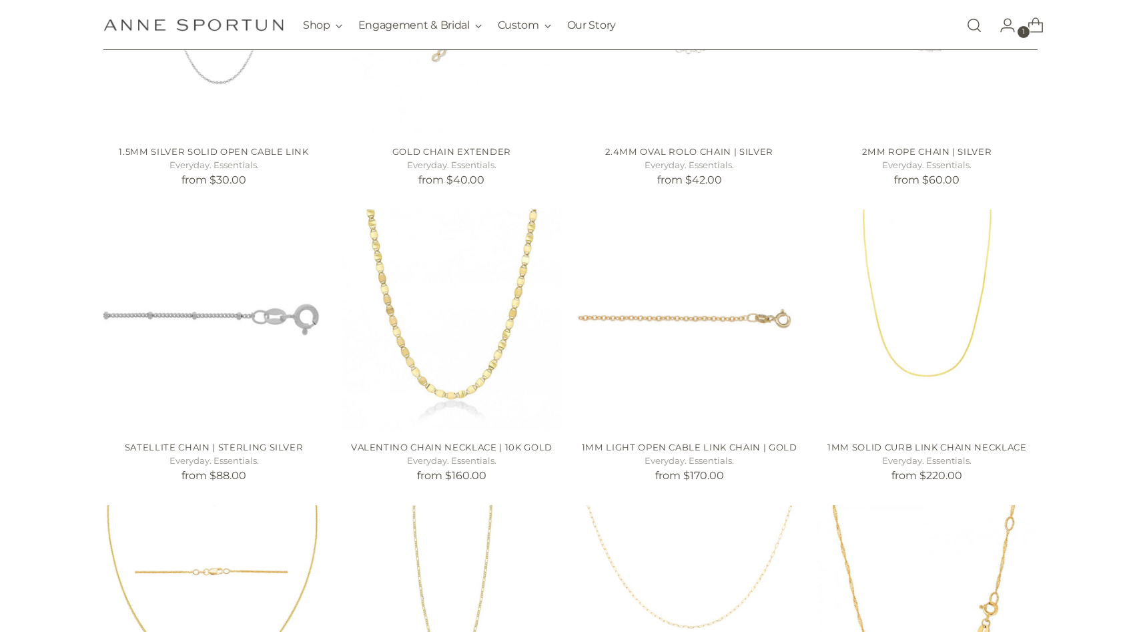
scroll to position [519, 0]
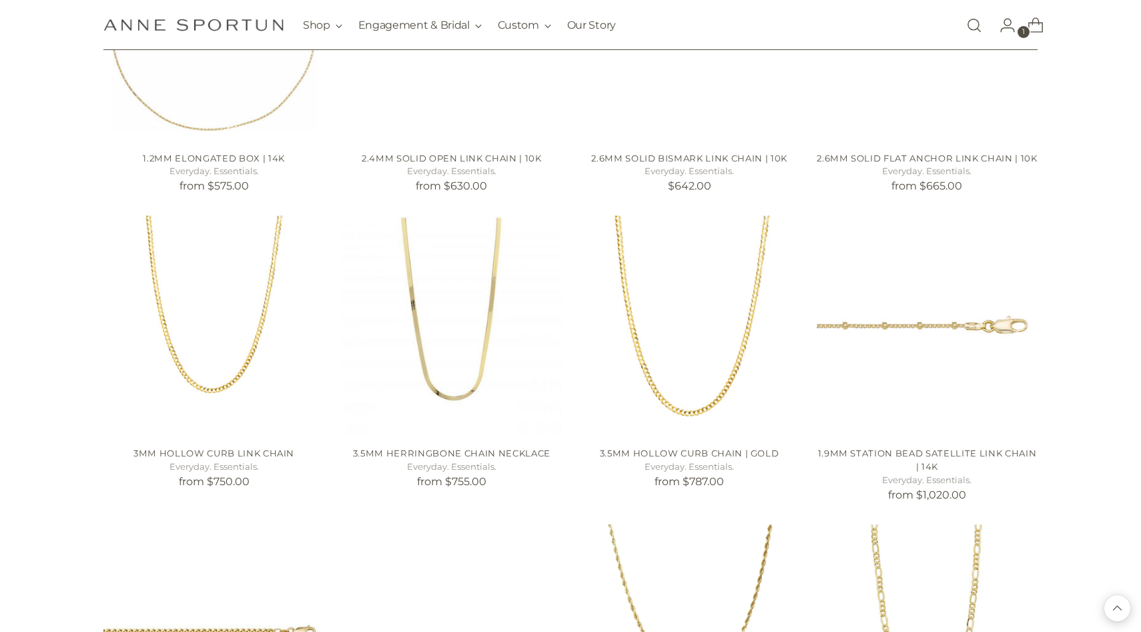
scroll to position [2290, 0]
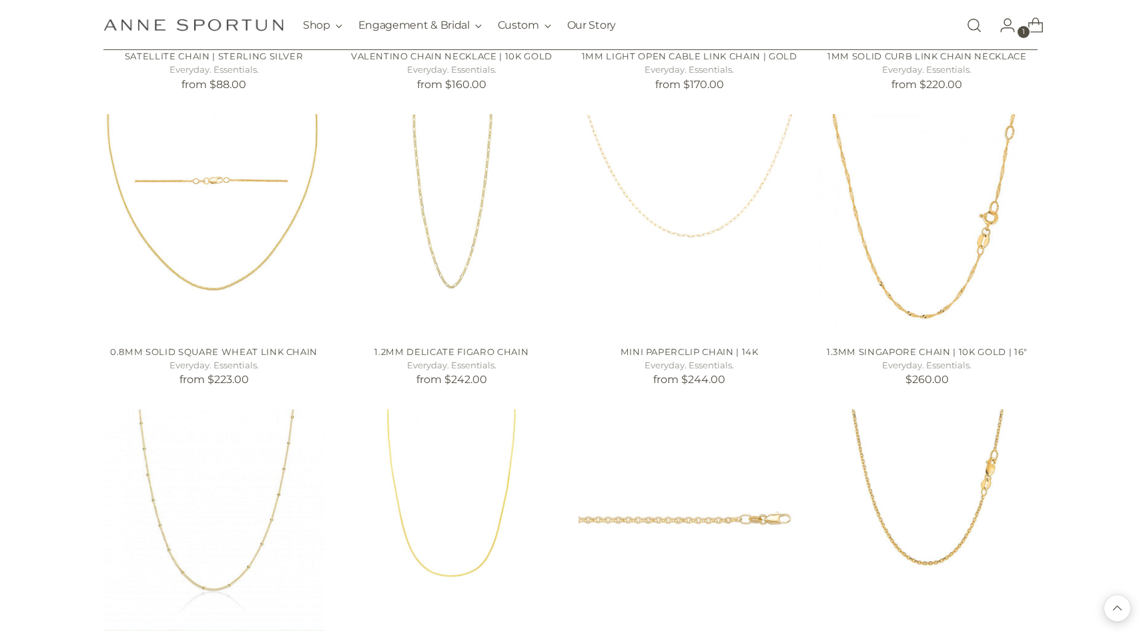
scroll to position [350, 0]
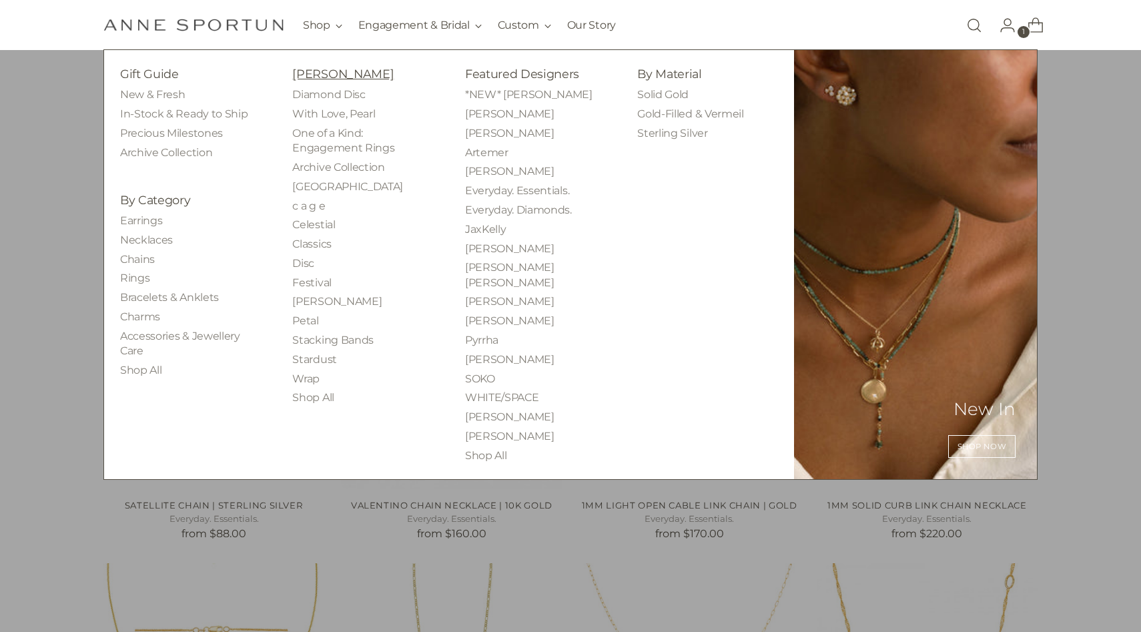
click at [350, 75] on link "[PERSON_NAME]" at bounding box center [342, 74] width 101 height 14
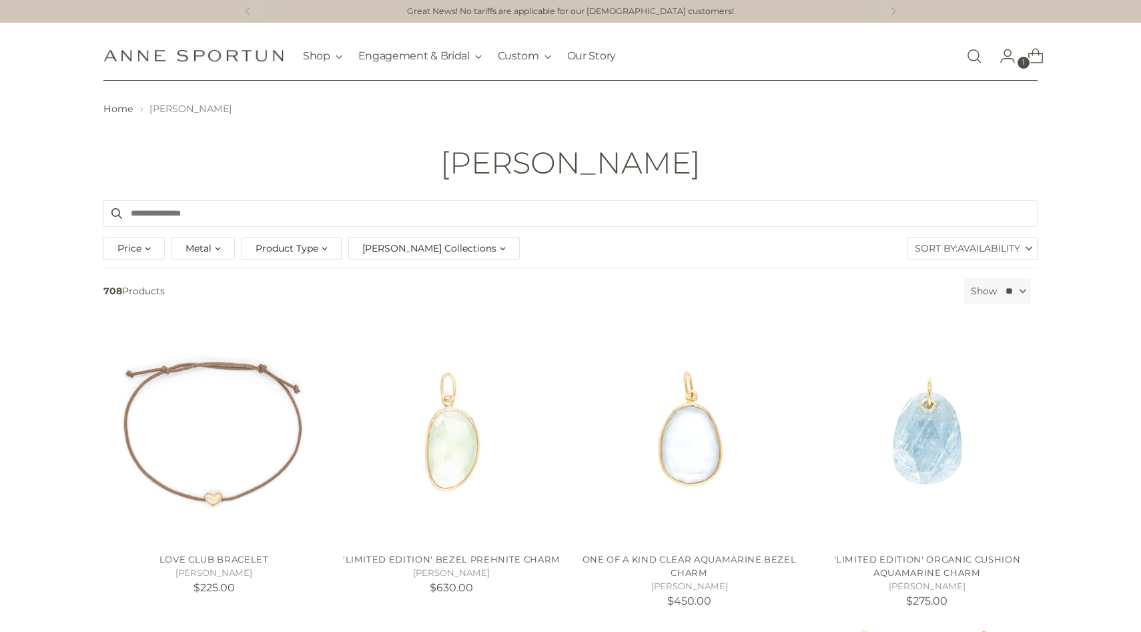
click at [1010, 248] on span "Availability" at bounding box center [989, 248] width 63 height 21
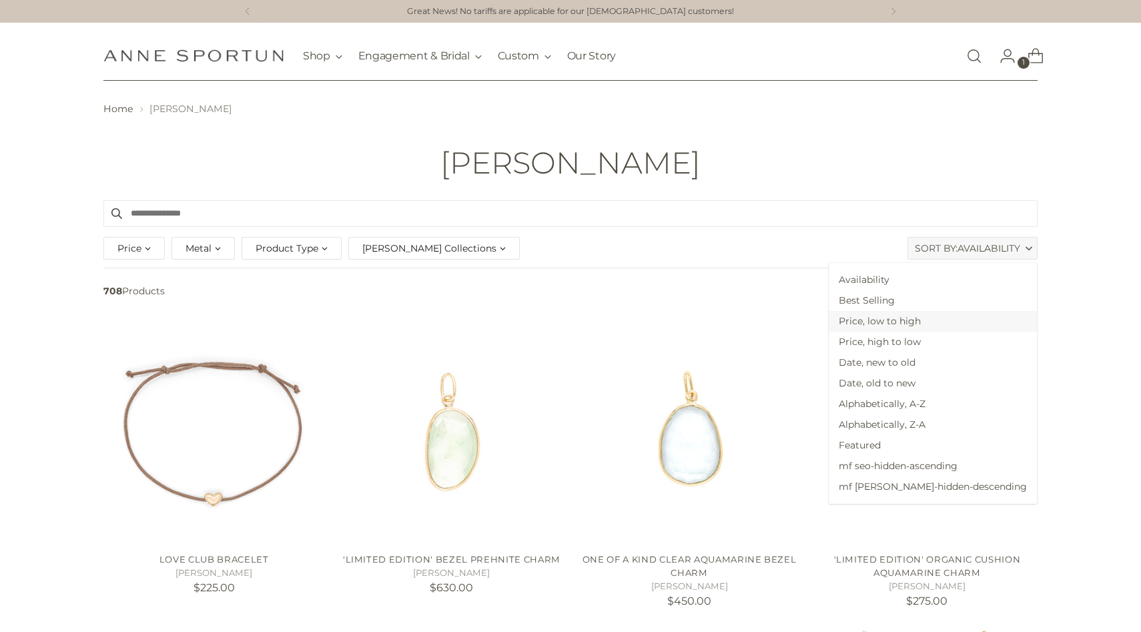
click at [980, 319] on span "Price, low to high" at bounding box center [933, 321] width 208 height 21
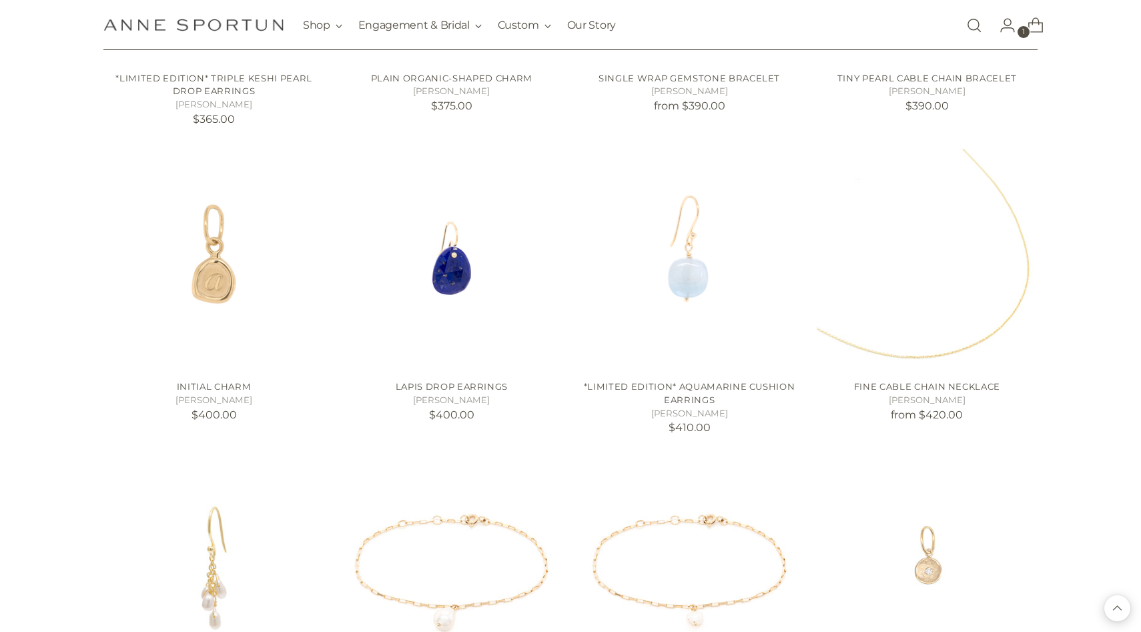
scroll to position [3221, 0]
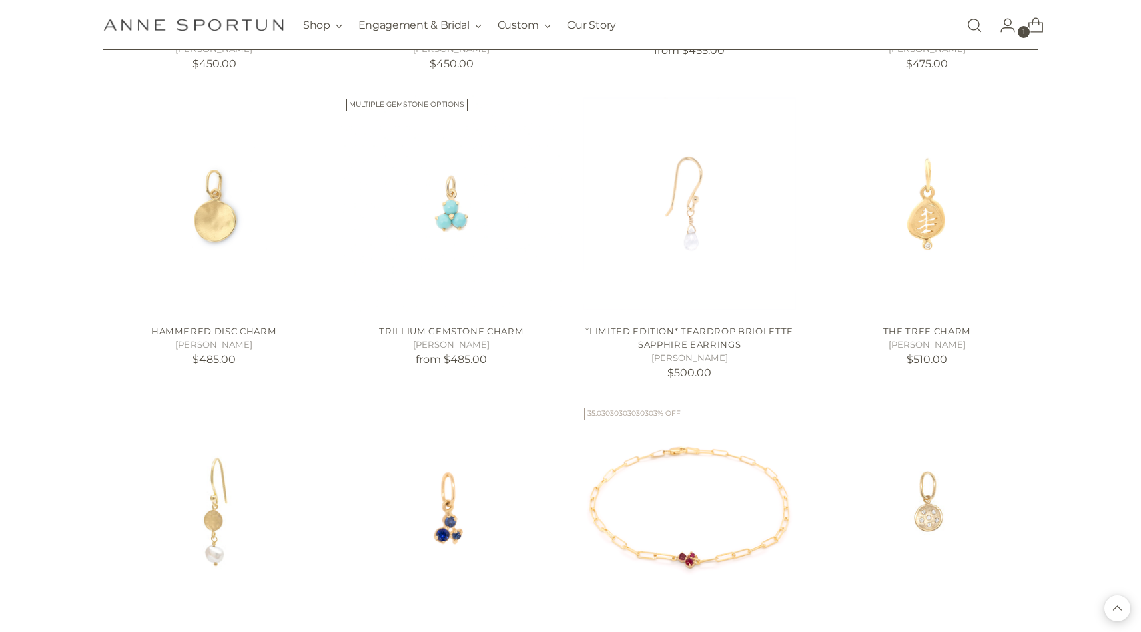
scroll to position [4243, 0]
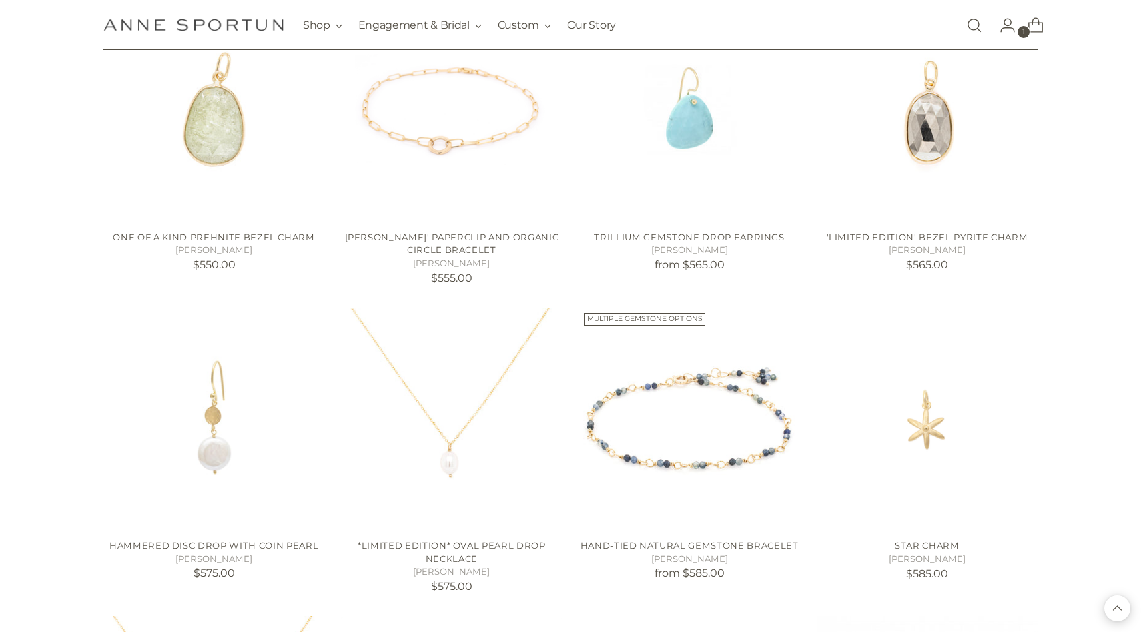
scroll to position [7064, 0]
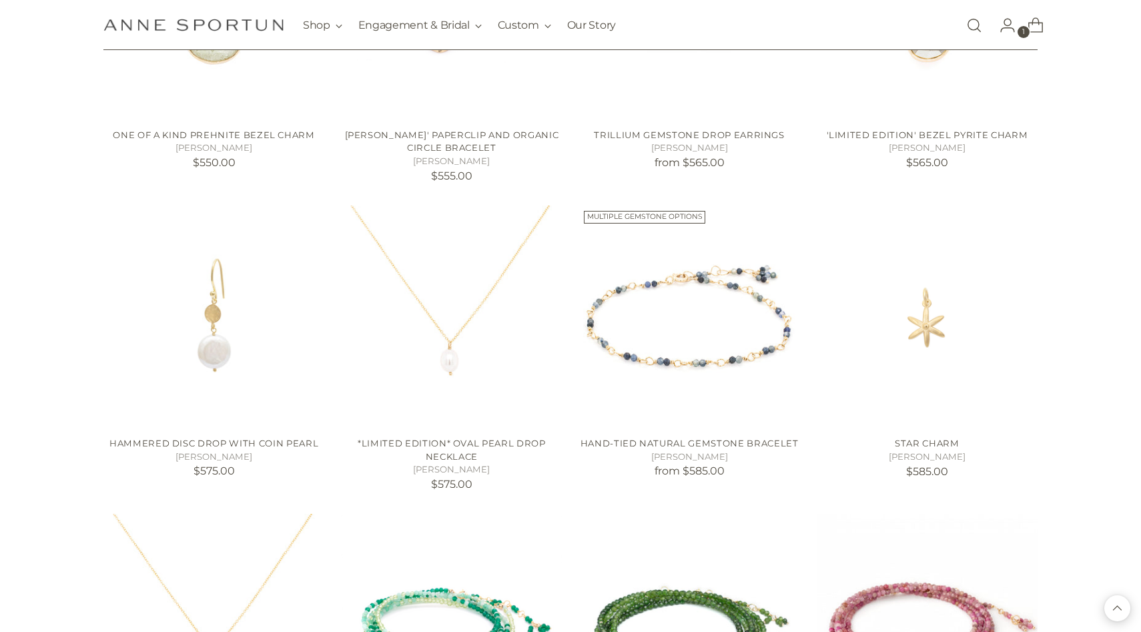
scroll to position [7311, 0]
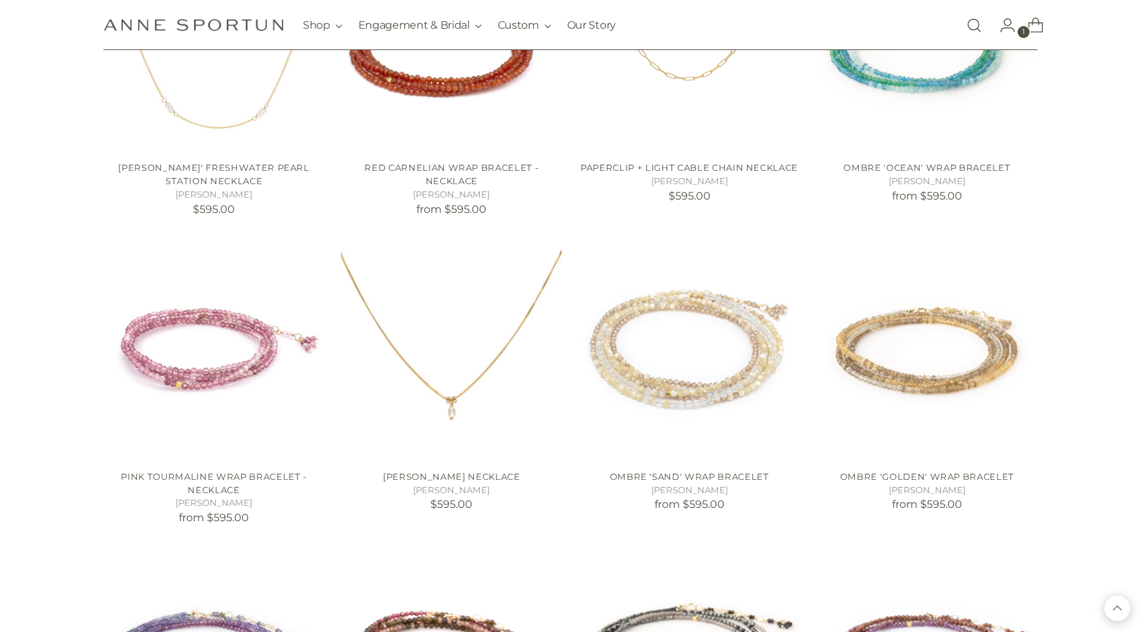
scroll to position [8373, 0]
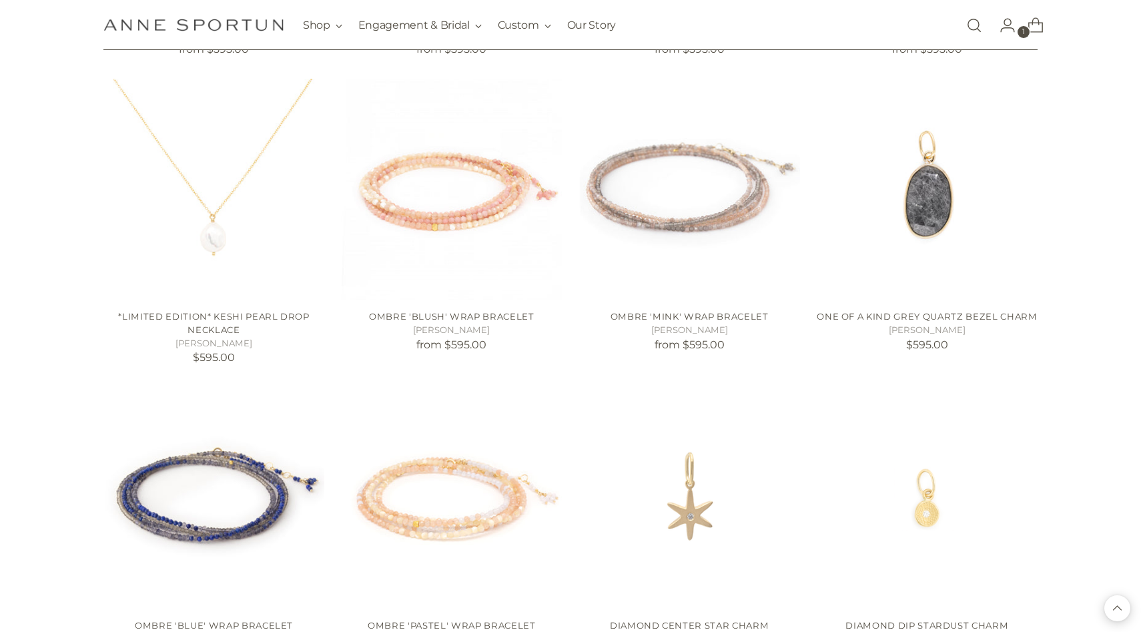
scroll to position [9130, 0]
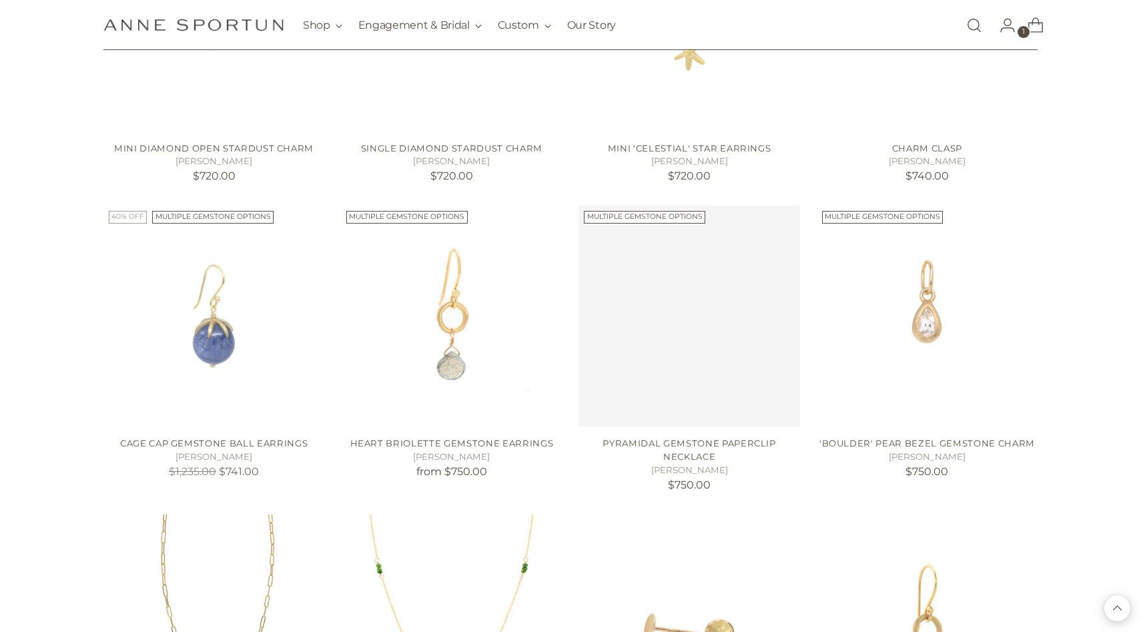
scroll to position [10829, 0]
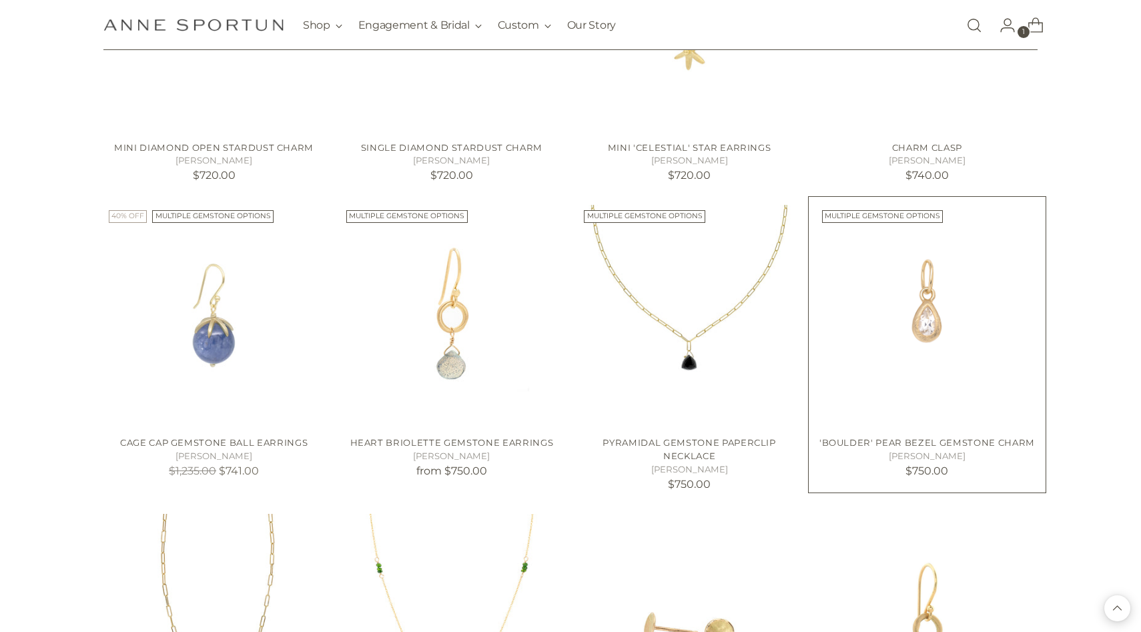
click at [0, 0] on img "'Boulder' Pear Bezel Gemstone Charm" at bounding box center [0, 0] width 0 height 0
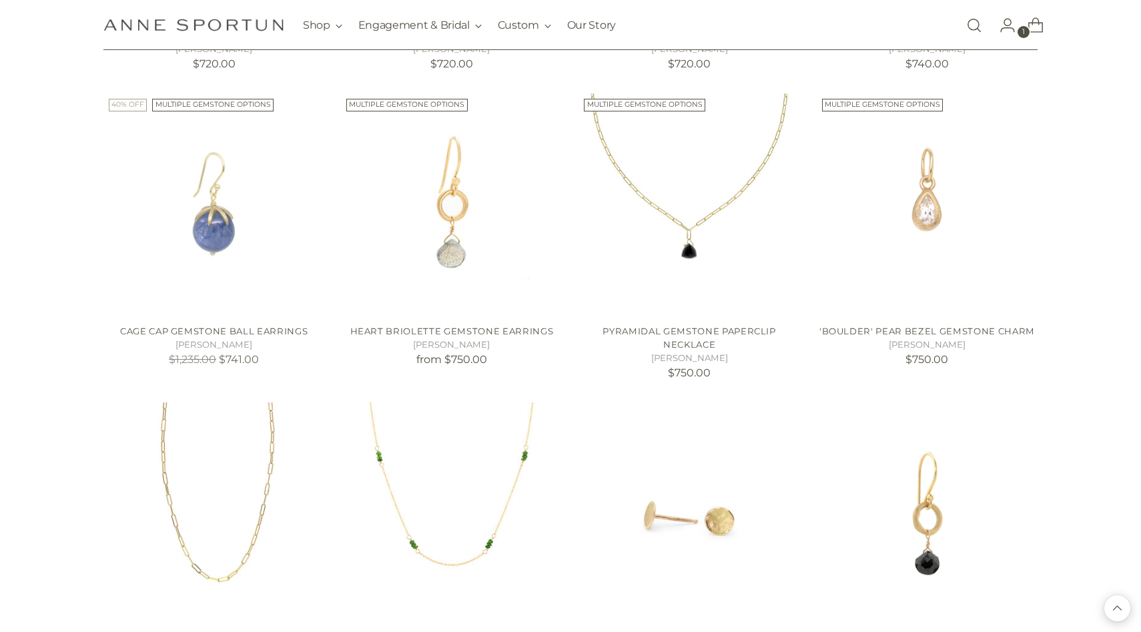
scroll to position [10948, 0]
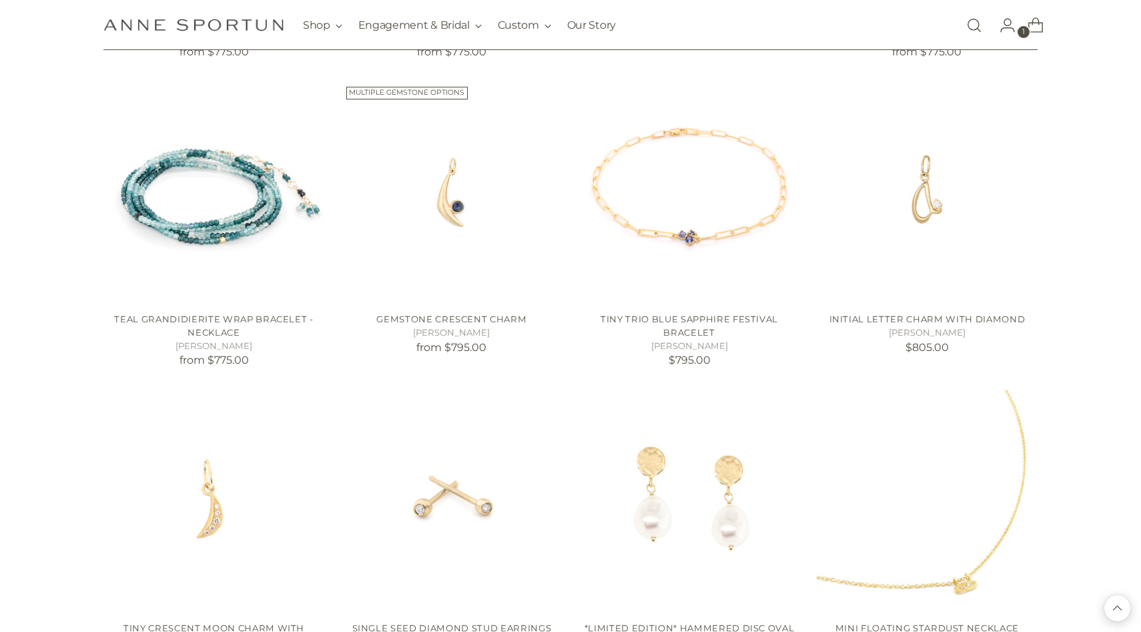
scroll to position [12196, 0]
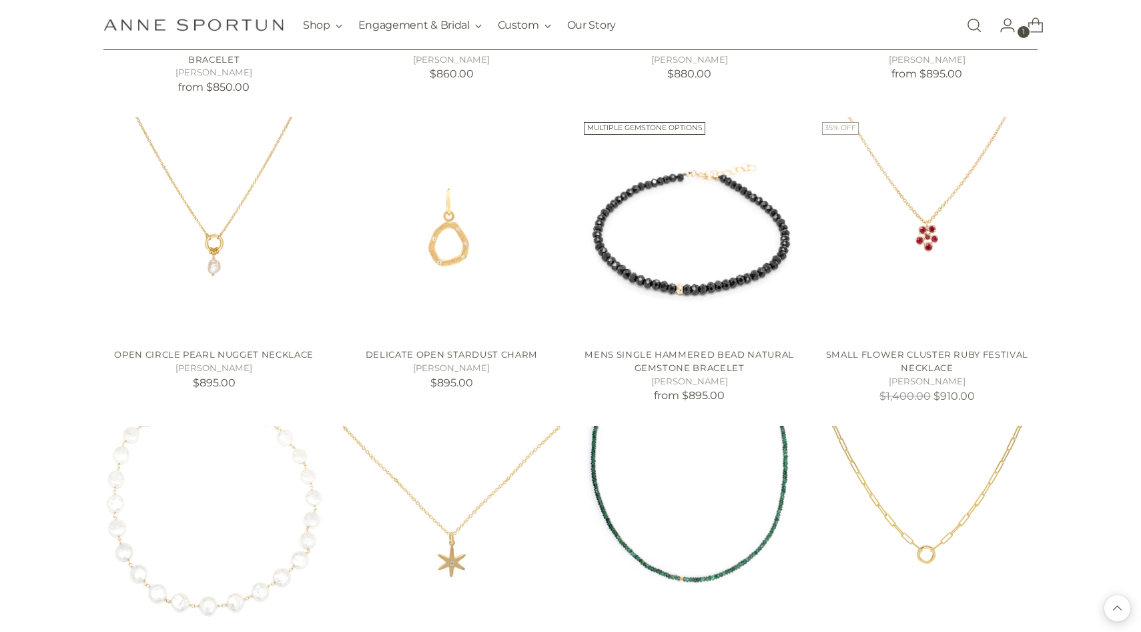
scroll to position [13368, 0]
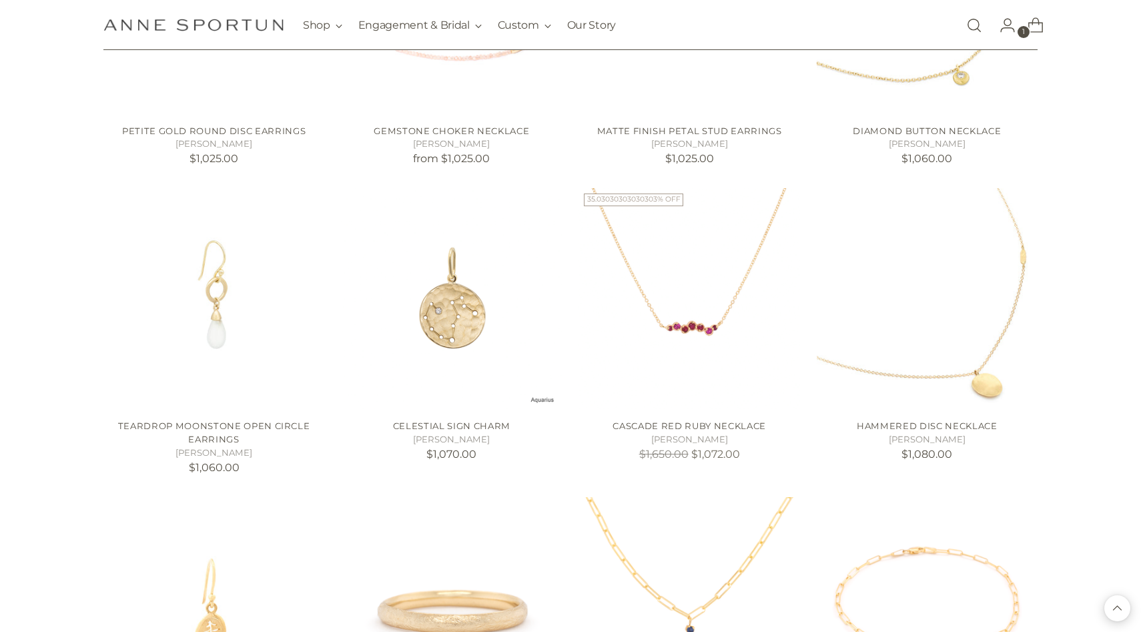
scroll to position [14526, 0]
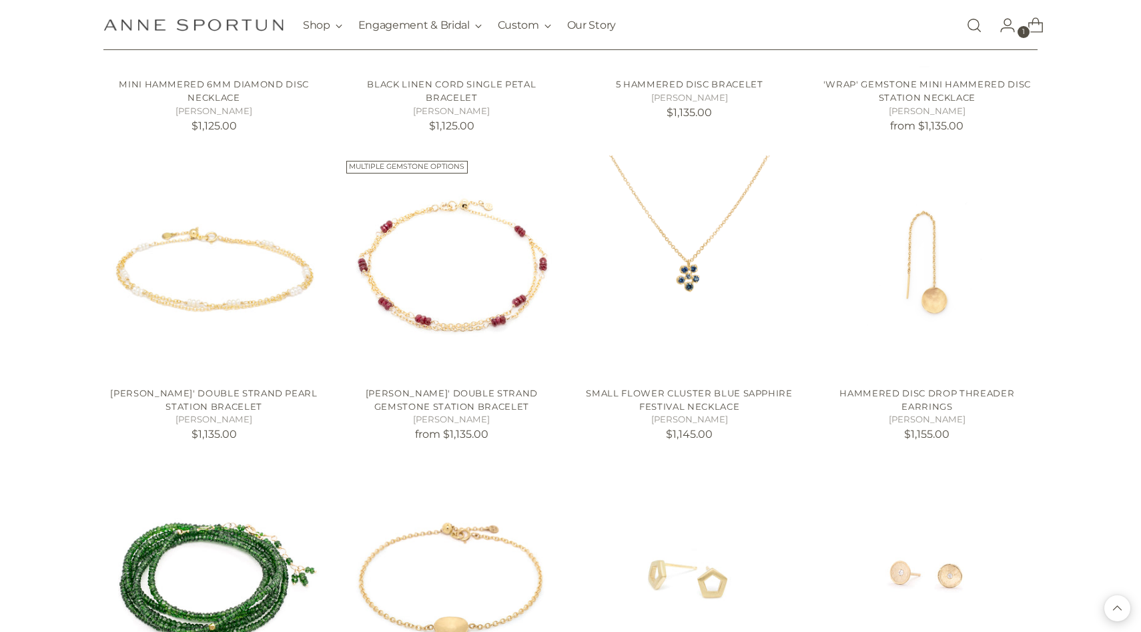
scroll to position [15768, 0]
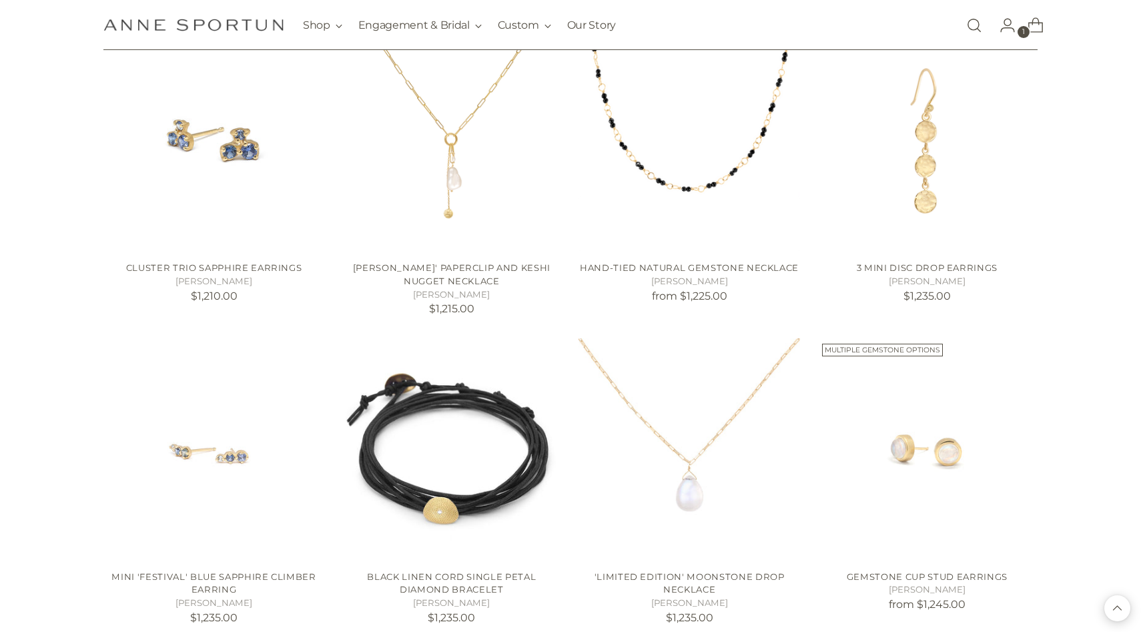
scroll to position [16813, 0]
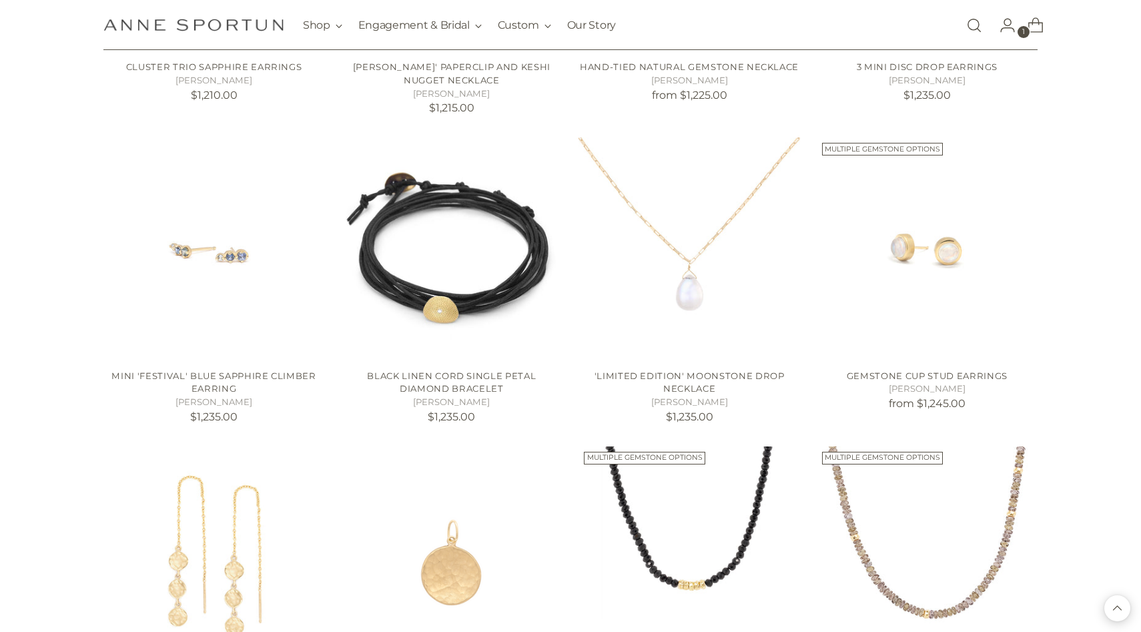
scroll to position [16998, 0]
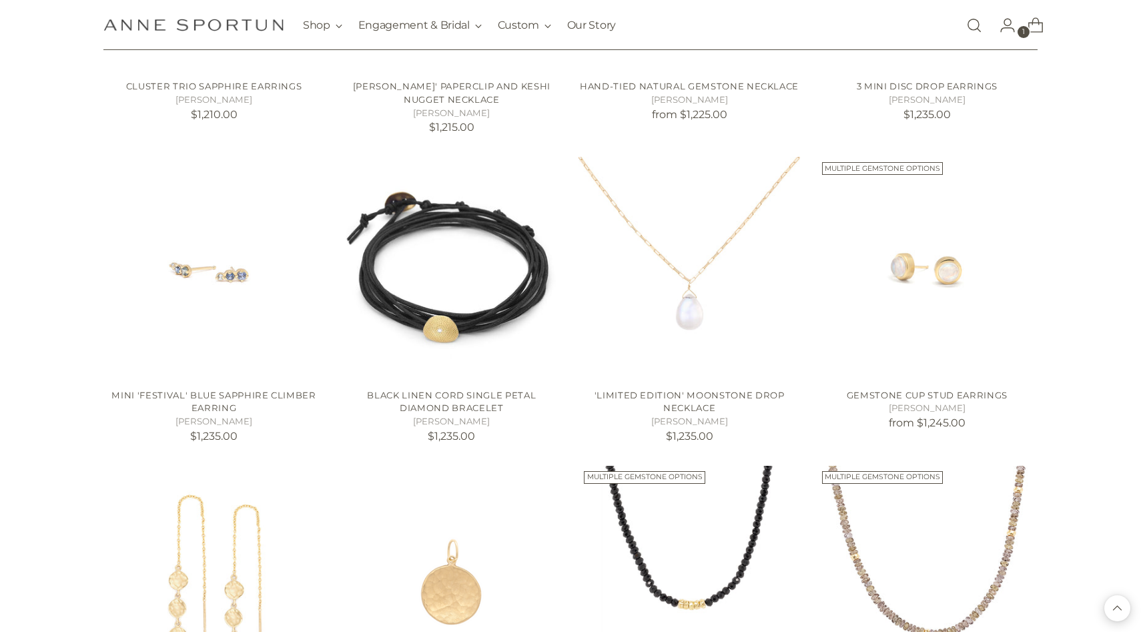
click at [973, 21] on link "Open search modal" at bounding box center [974, 25] width 27 height 27
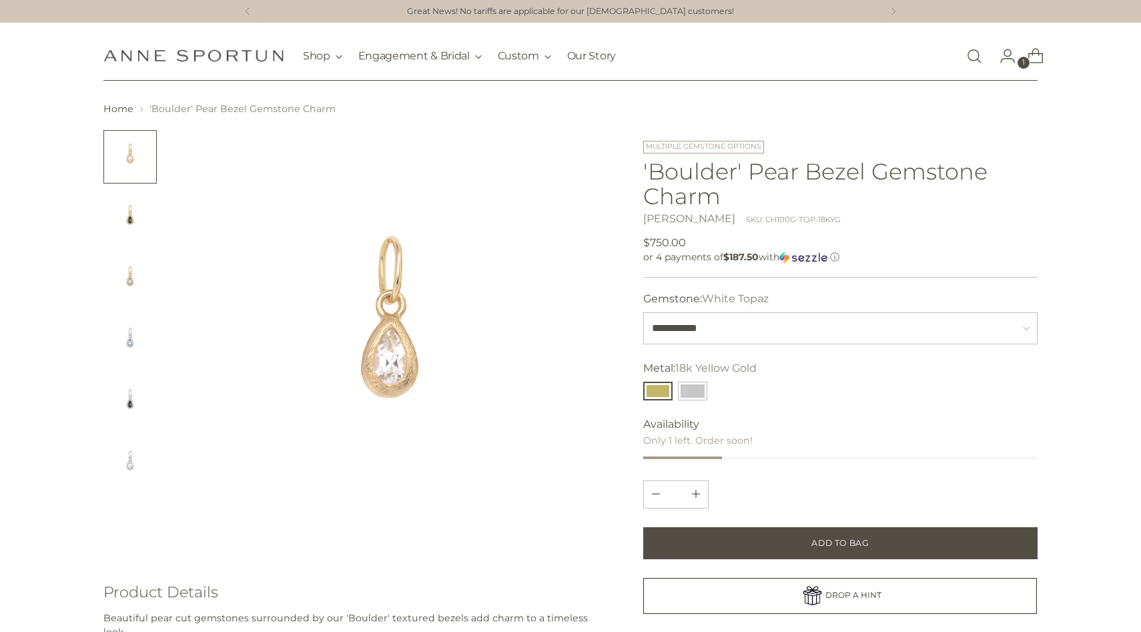
click at [1126, 74] on header "Skip to content Anne Sportun Fine Jewellery Shop Gift Guide New & Fresh In-Stoc…" at bounding box center [570, 52] width 1141 height 58
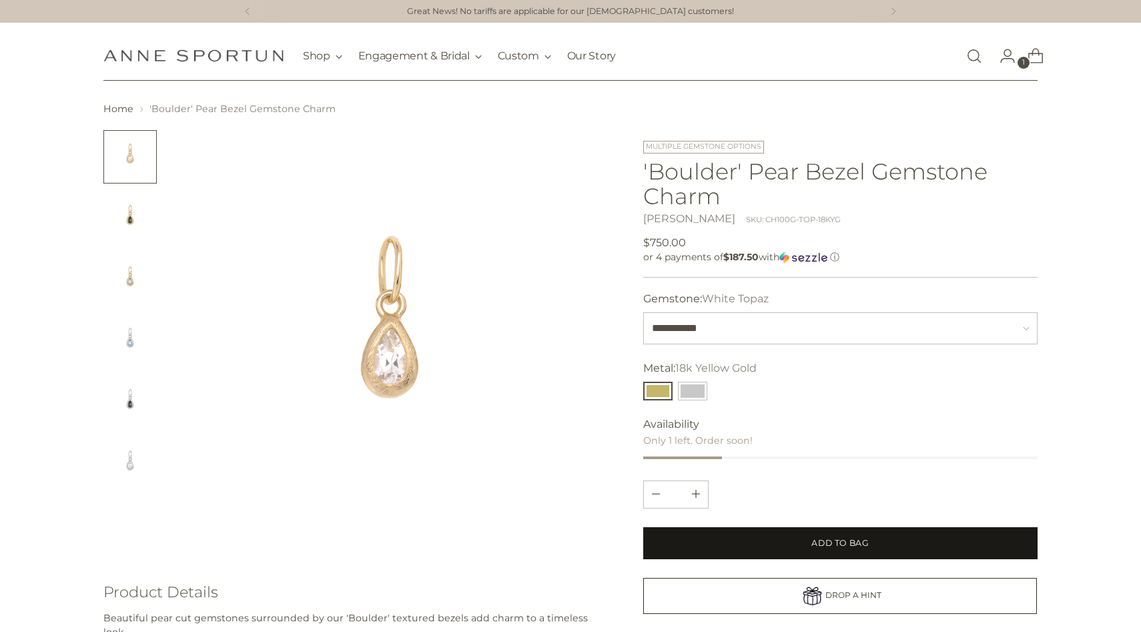
click at [769, 553] on button "Add to Bag" at bounding box center [840, 543] width 394 height 32
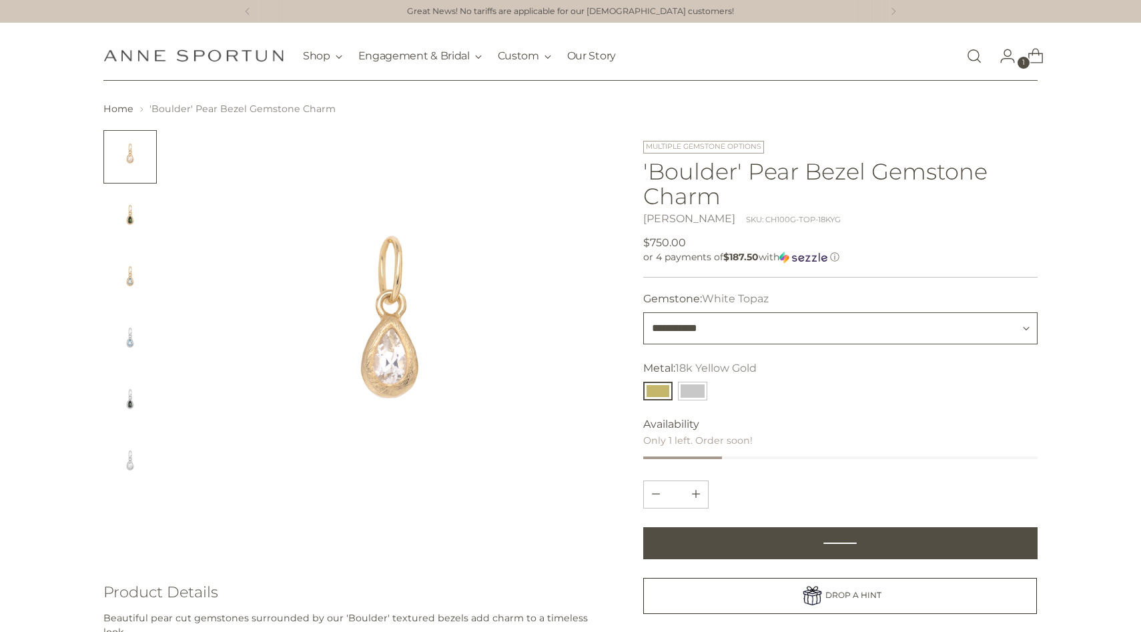
click at [740, 324] on select "**********" at bounding box center [840, 328] width 394 height 32
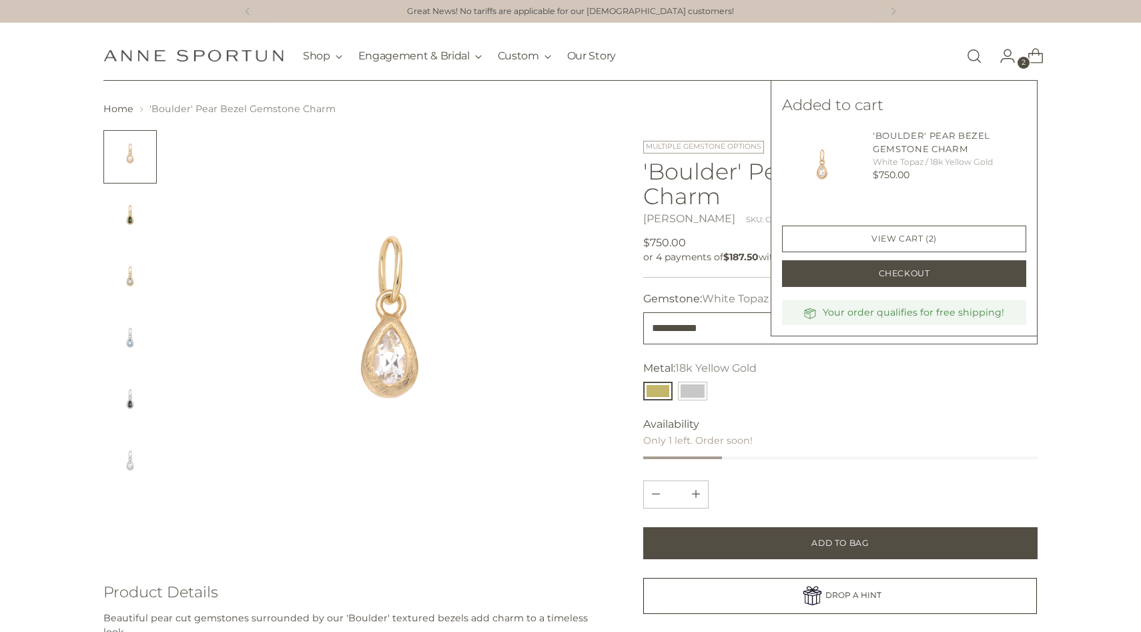
select select "**********"
click at [722, 332] on select "**********" at bounding box center [840, 328] width 394 height 32
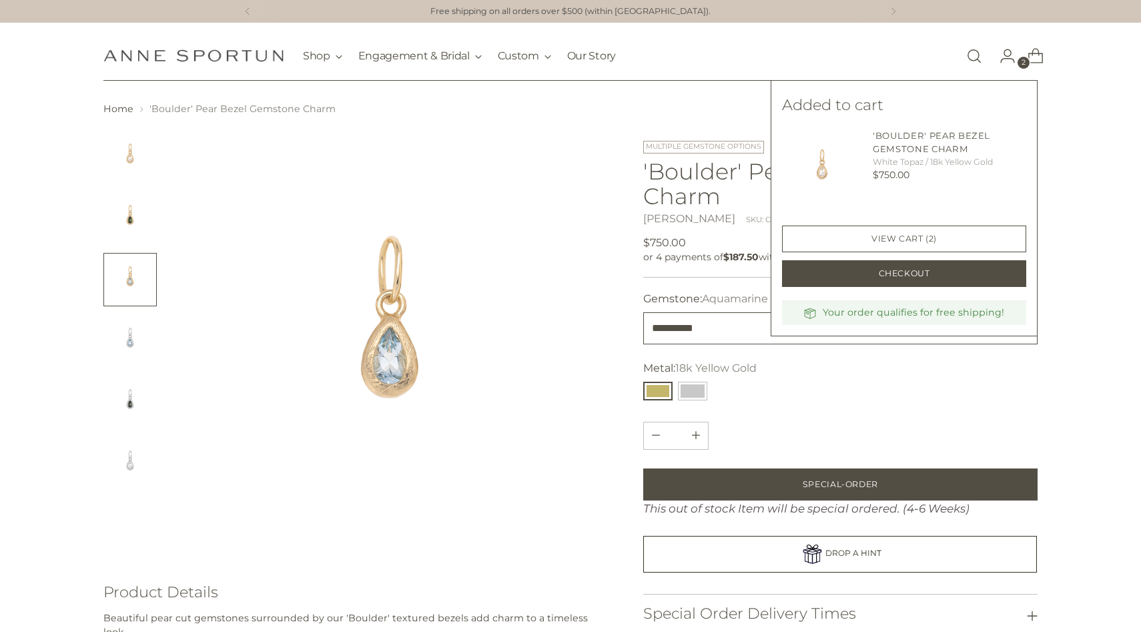
click at [724, 322] on select "**********" at bounding box center [840, 328] width 394 height 32
select select "**********"
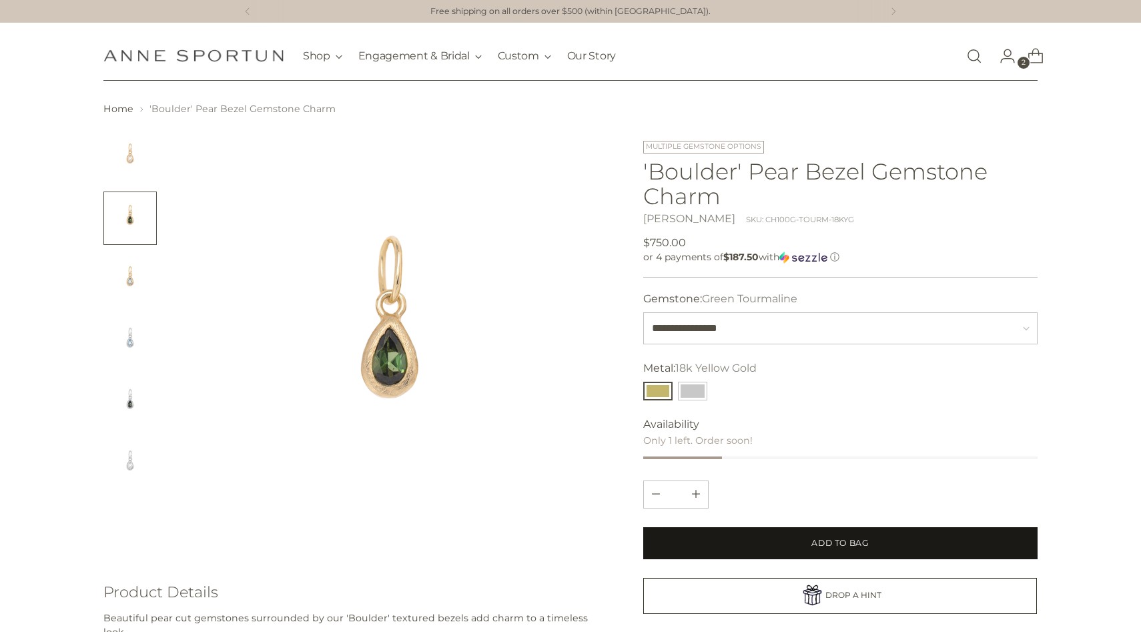
click at [745, 540] on button "Add to Bag" at bounding box center [840, 543] width 394 height 32
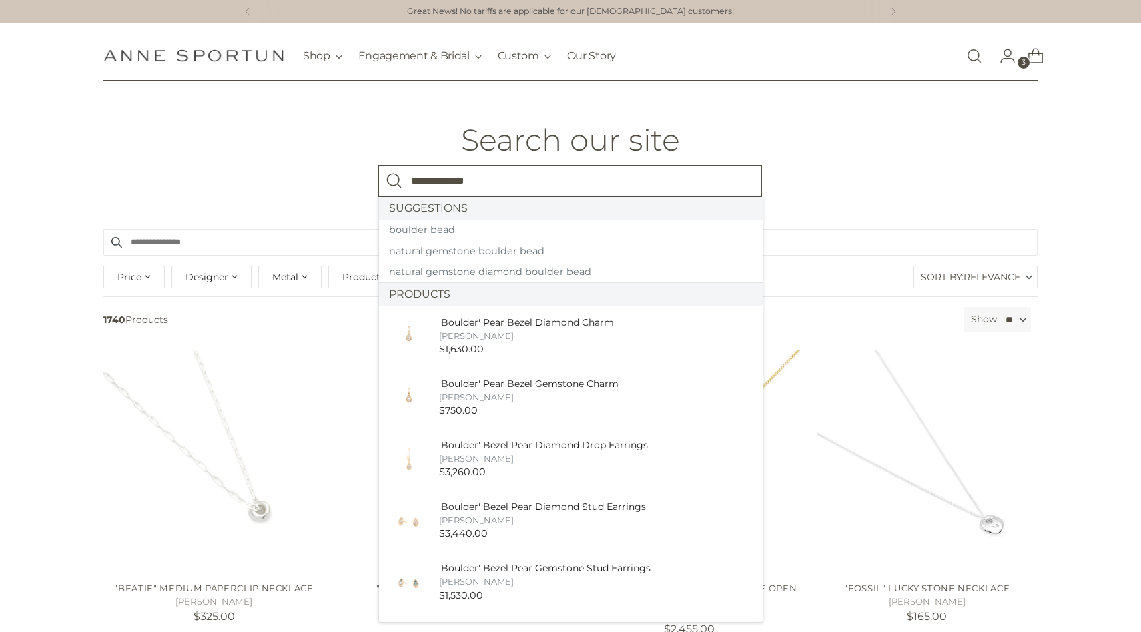
type input "**********"
click at [378, 165] on button "Search" at bounding box center [394, 181] width 32 height 32
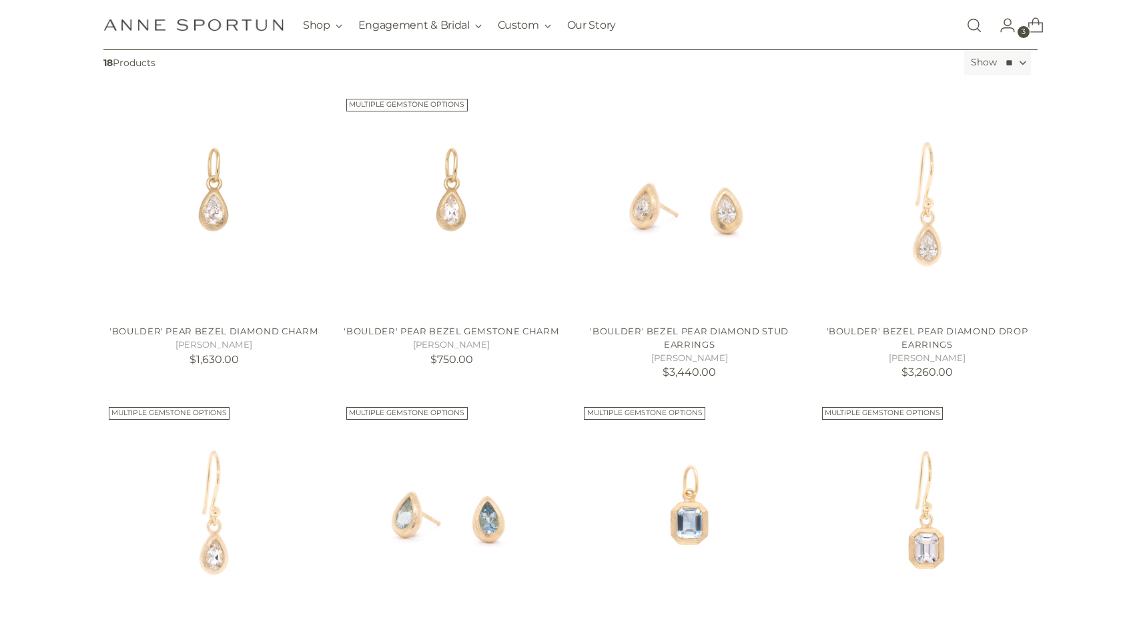
scroll to position [255, 0]
click at [0, 0] on img "'Boulder' Pear Bezel Diamond Charm" at bounding box center [0, 0] width 0 height 0
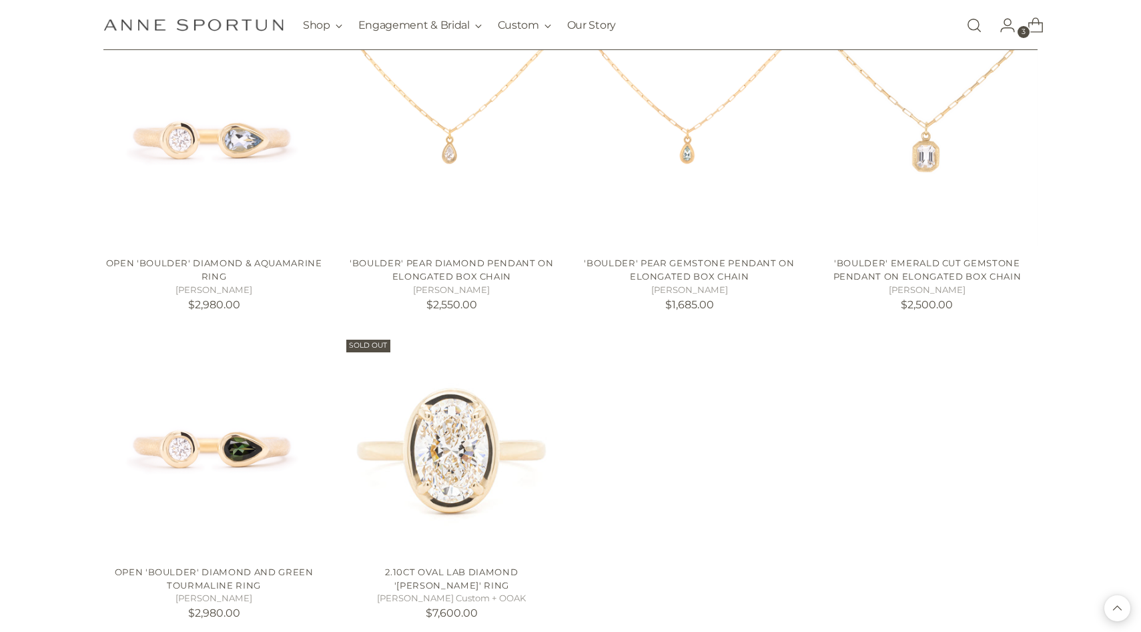
scroll to position [1252, 0]
click at [0, 0] on img "'Boulder' Emerald Cut Gemstone Pendant on Elongated Box Chain" at bounding box center [0, 0] width 0 height 0
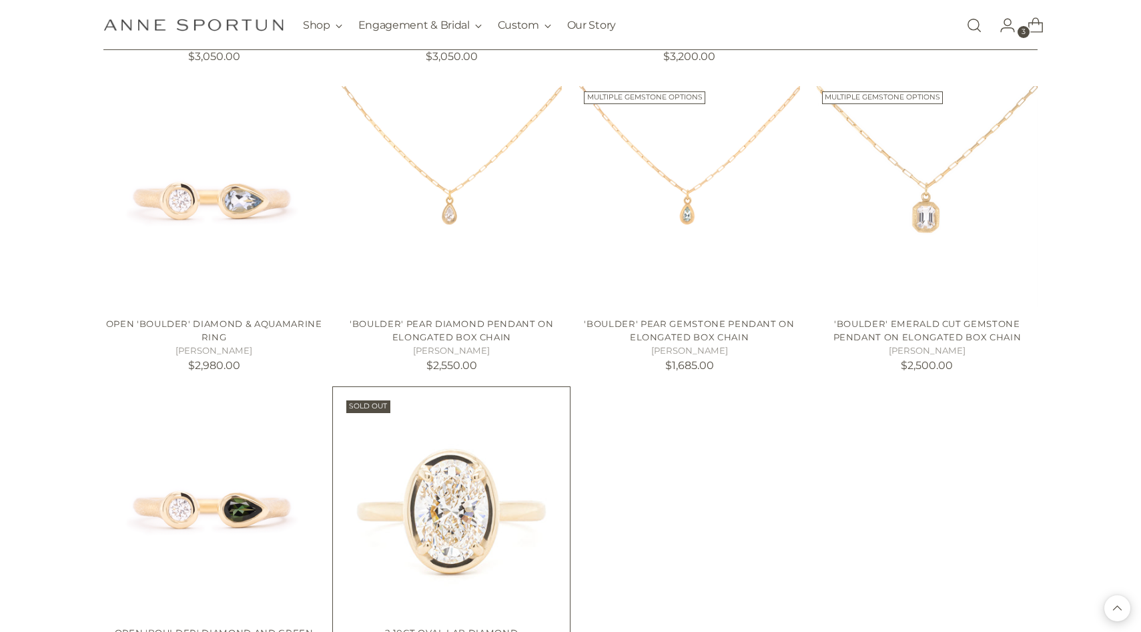
scroll to position [1191, 0]
click at [493, 256] on img "'Boulder' Pear Diamond Pendant on Elongated Box Chain" at bounding box center [451, 195] width 221 height 221
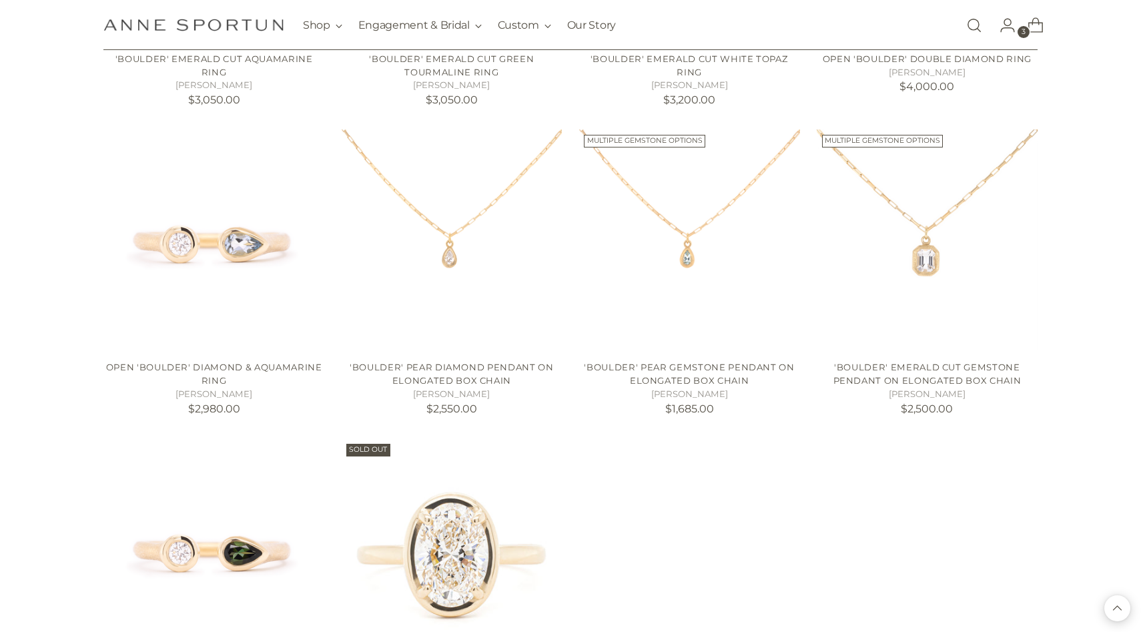
scroll to position [1149, 0]
click at [401, 233] on img "'Boulder' Pear Diamond Pendant on Elongated Box Chain" at bounding box center [451, 237] width 221 height 221
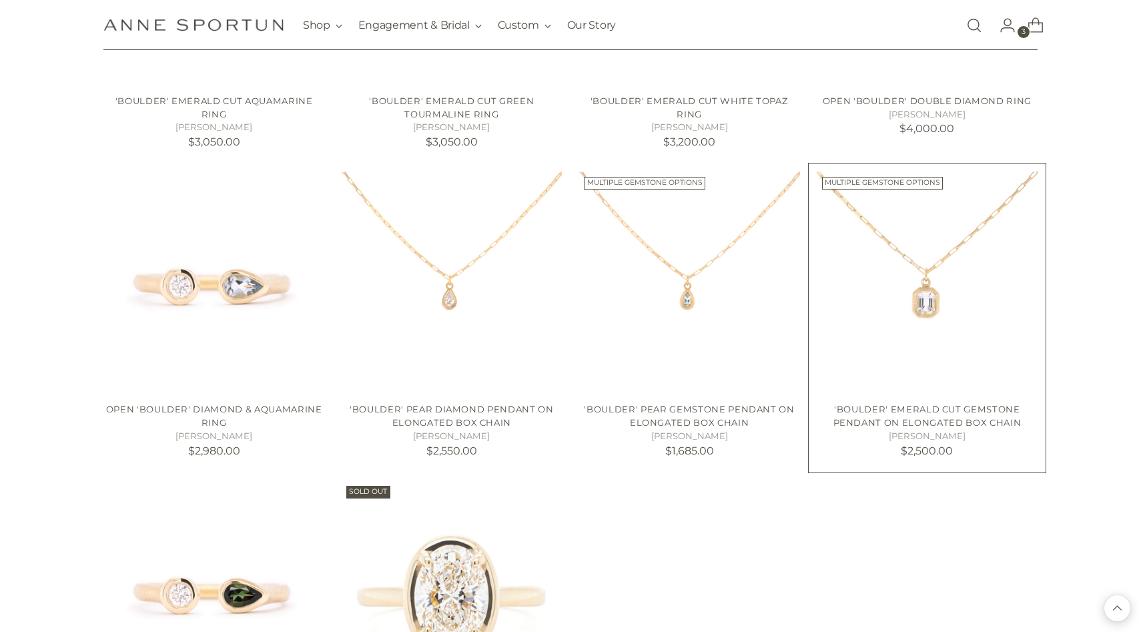
scroll to position [1105, 0]
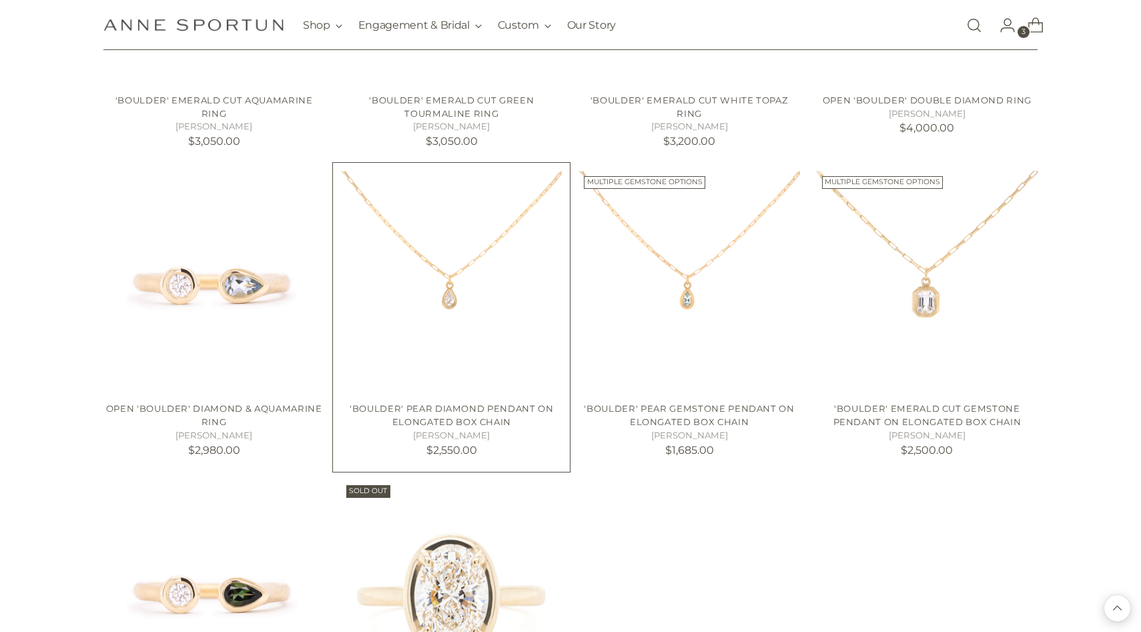
click at [477, 258] on img "'Boulder' Pear Diamond Pendant on Elongated Box Chain" at bounding box center [451, 281] width 221 height 221
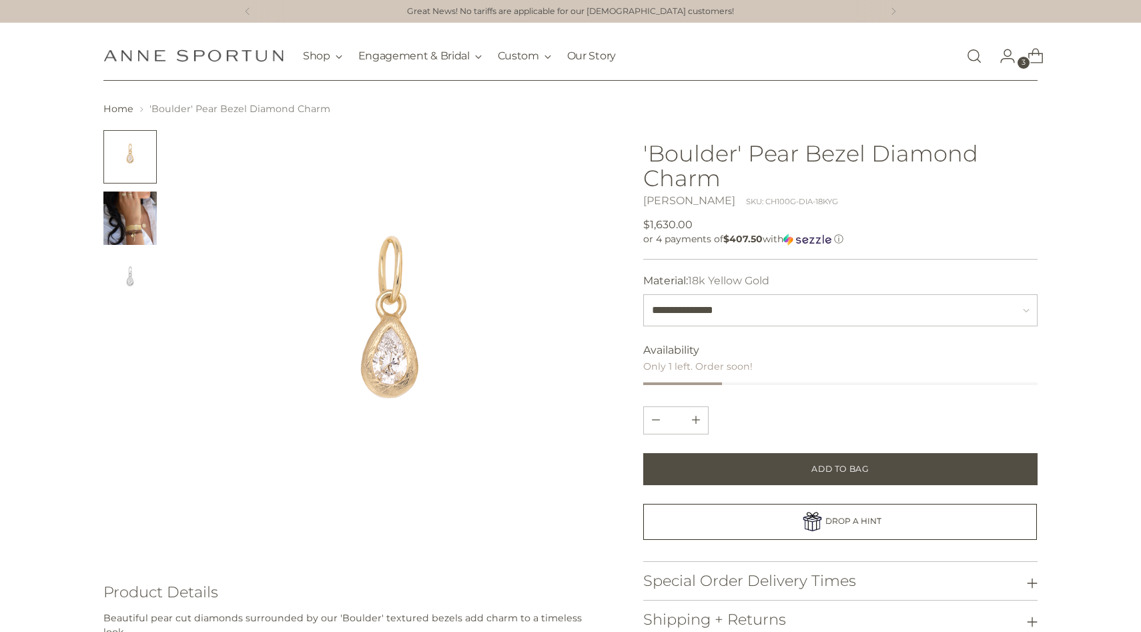
click at [111, 207] on img "Change image to image 2" at bounding box center [129, 218] width 53 height 53
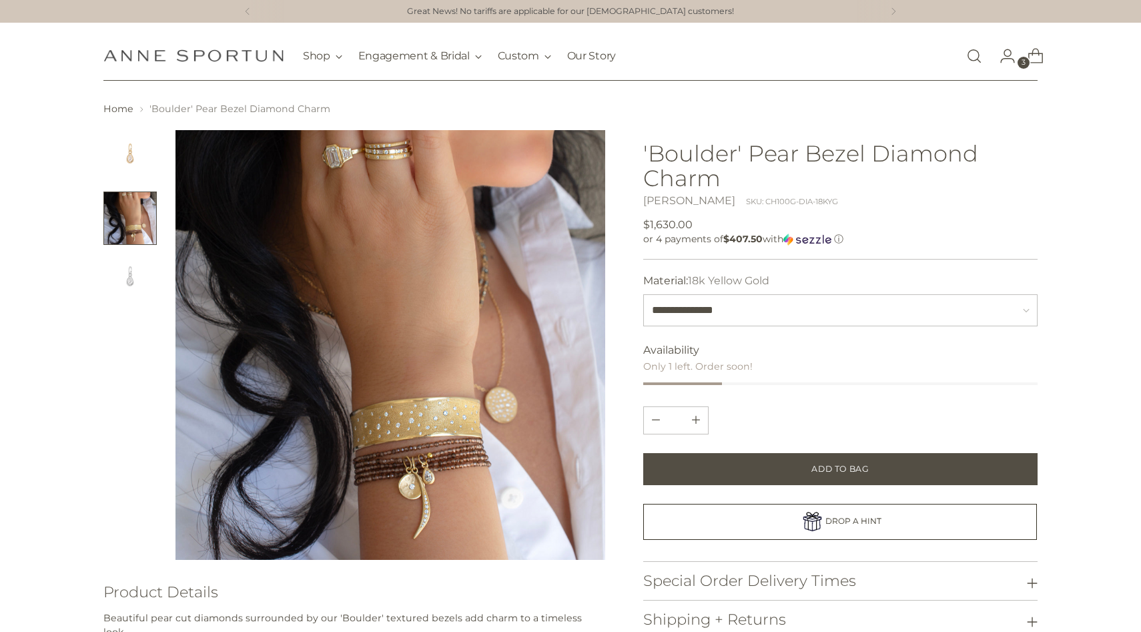
click at [131, 290] on img "Change image to image 3" at bounding box center [129, 279] width 53 height 53
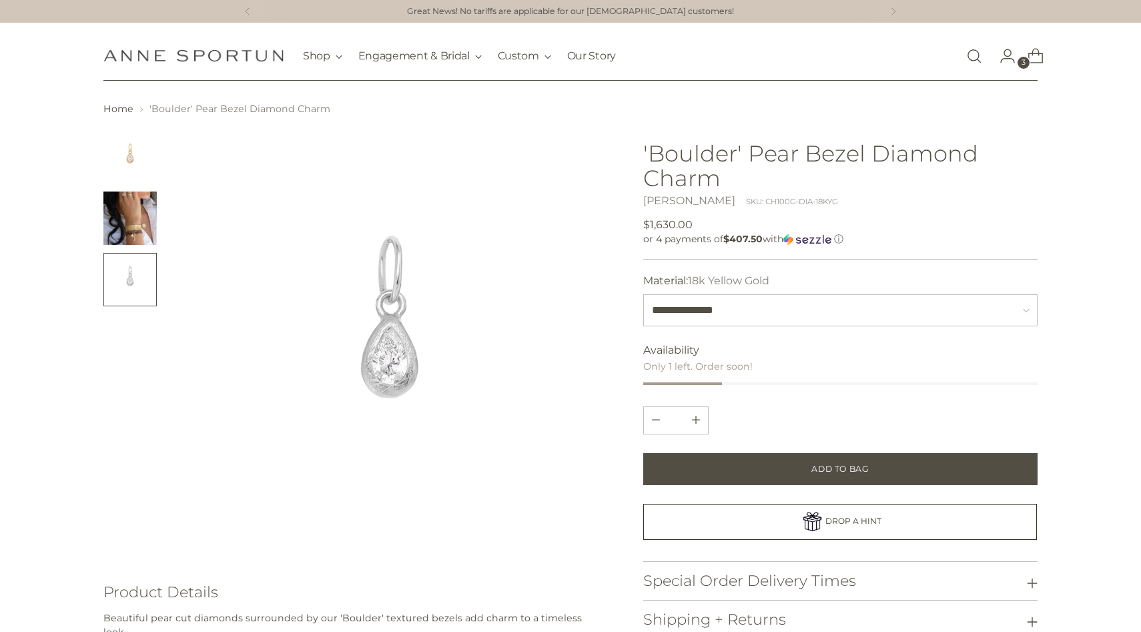
click at [139, 236] on img "Change image to image 2" at bounding box center [129, 218] width 53 height 53
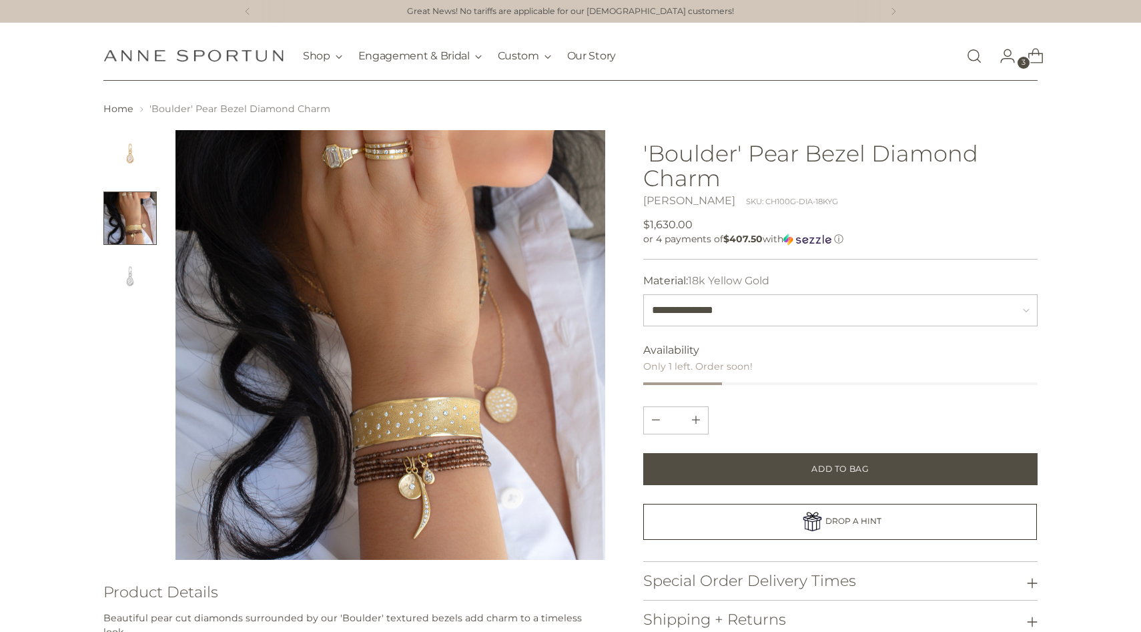
click at [132, 181] on img "Change image to image 1" at bounding box center [129, 156] width 53 height 53
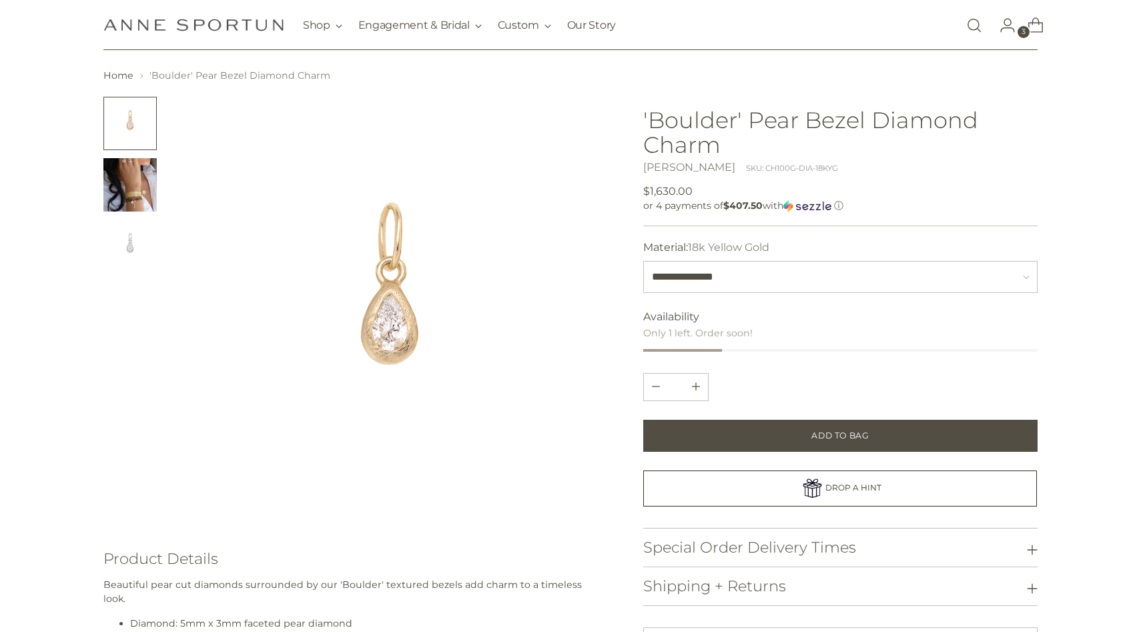
scroll to position [23, 0]
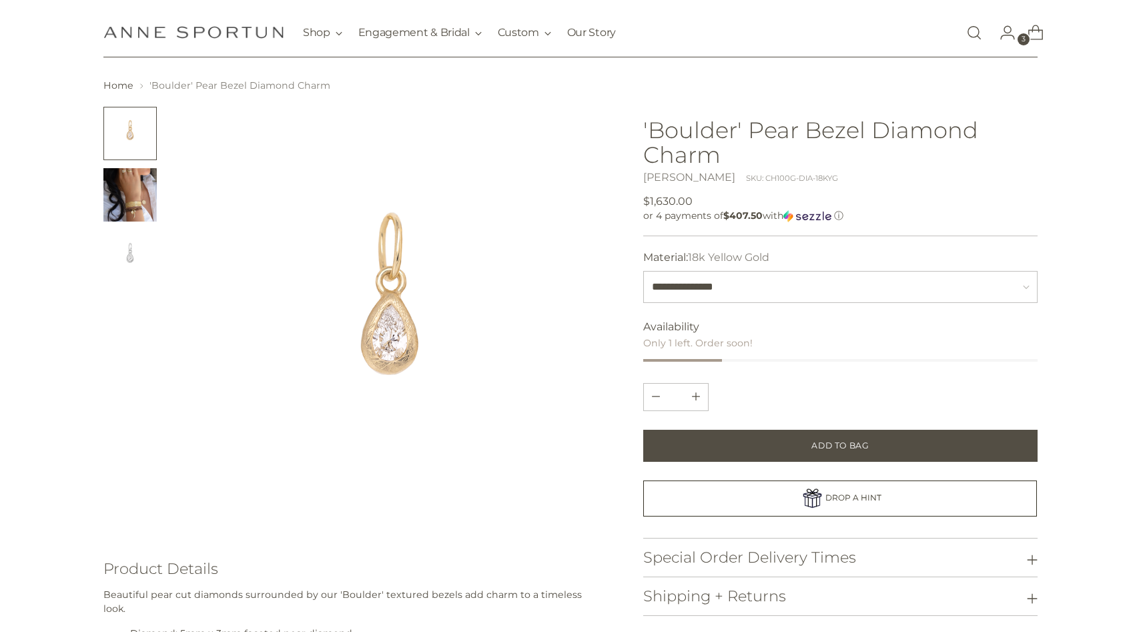
click at [128, 162] on ul at bounding box center [129, 195] width 53 height 176
click at [131, 172] on img "Change image to image 2" at bounding box center [129, 194] width 53 height 53
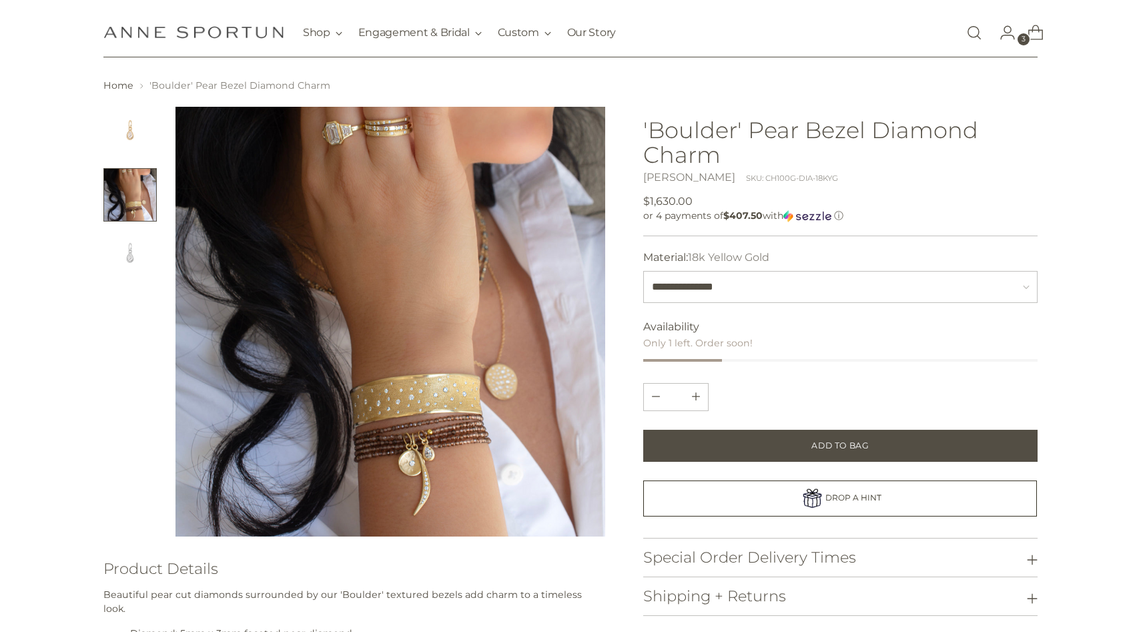
click at [118, 127] on img "Change image to image 1" at bounding box center [129, 133] width 53 height 53
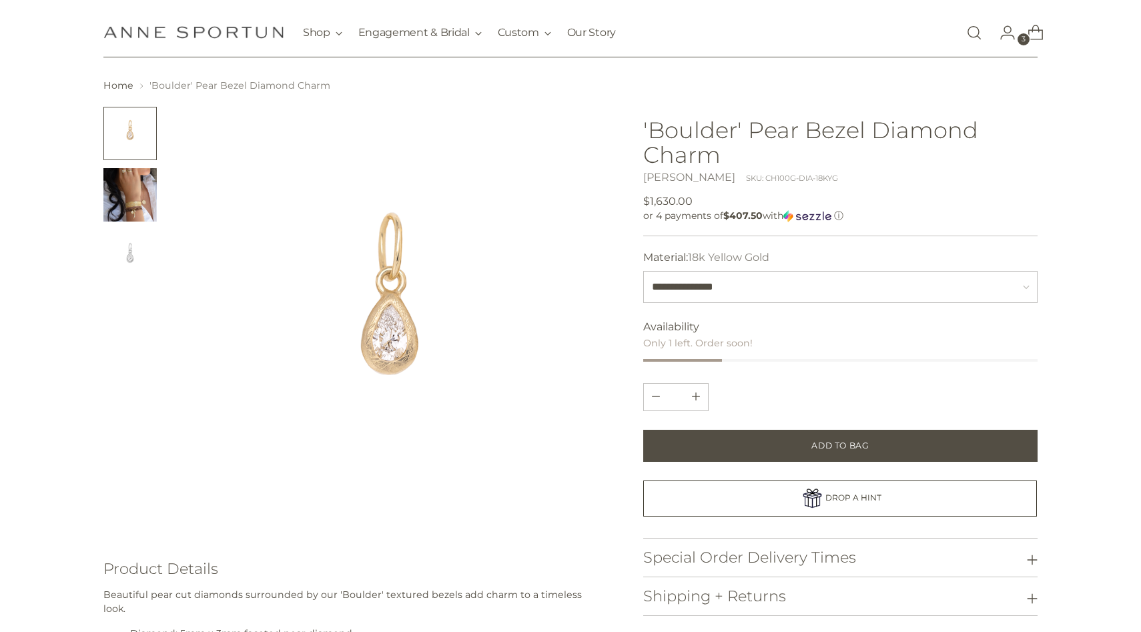
click at [122, 267] on img "Change image to image 3" at bounding box center [129, 256] width 53 height 53
click at [123, 212] on img "Change image to image 2" at bounding box center [129, 194] width 53 height 53
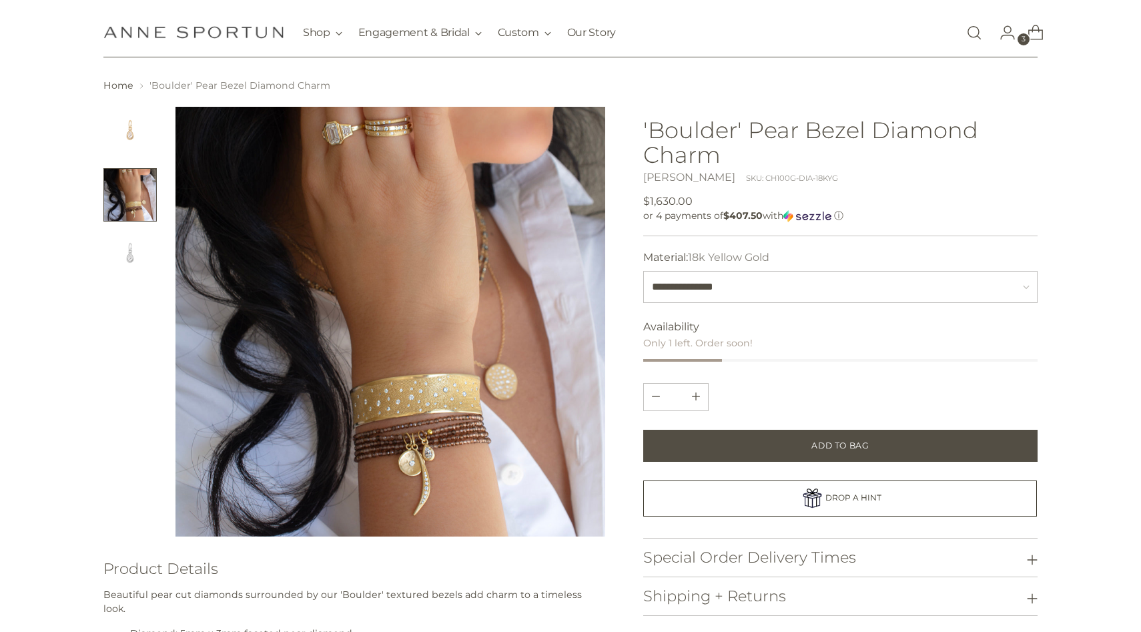
click at [127, 144] on img "Change image to image 1" at bounding box center [129, 133] width 53 height 53
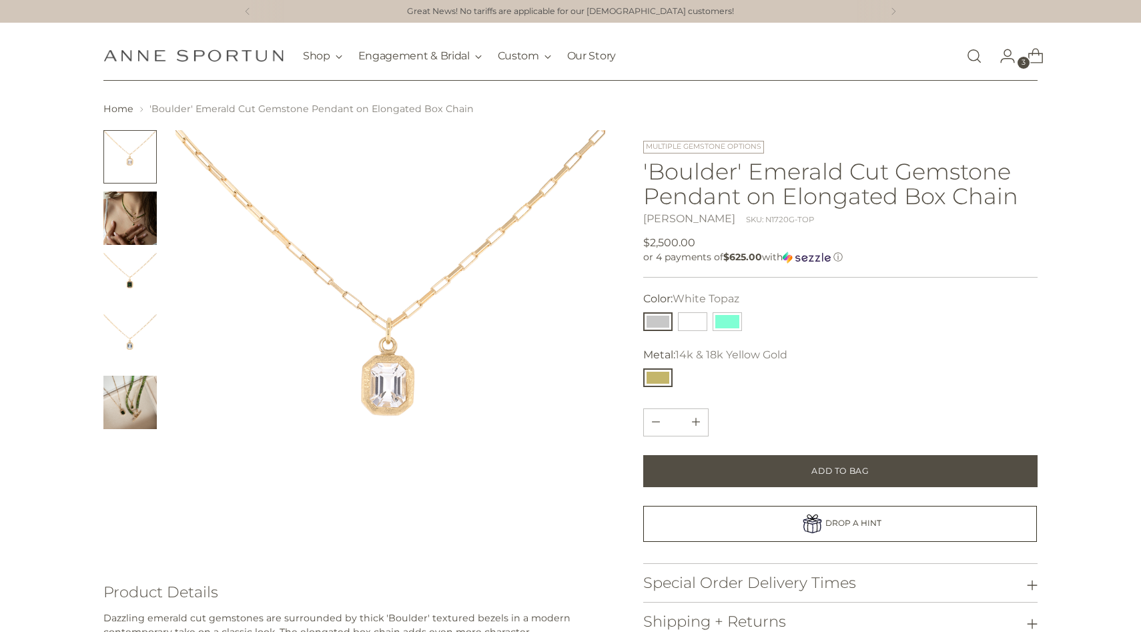
click at [126, 222] on img "Change image to image 2" at bounding box center [129, 218] width 53 height 53
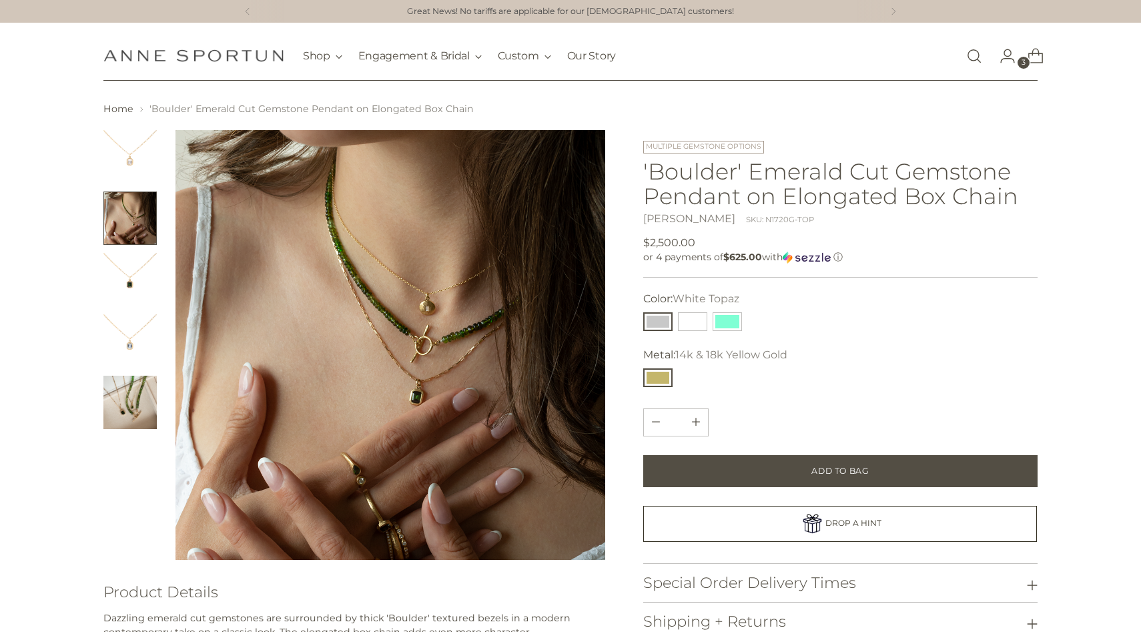
click at [126, 297] on img "Change image to image 3" at bounding box center [129, 279] width 53 height 53
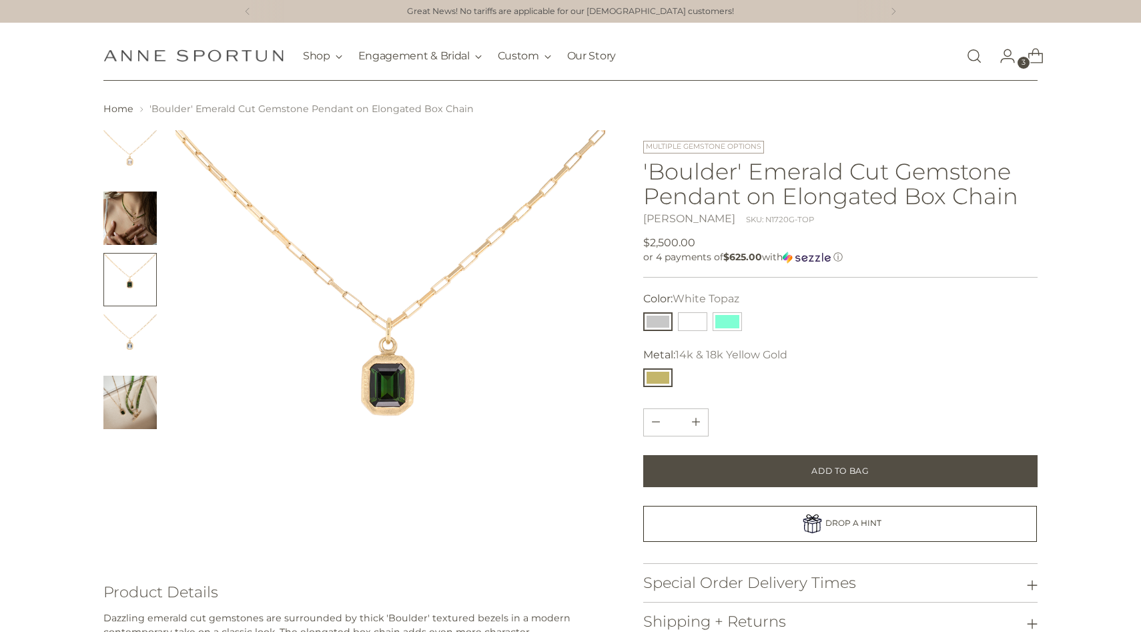
click at [123, 208] on img "Change image to image 2" at bounding box center [129, 218] width 53 height 53
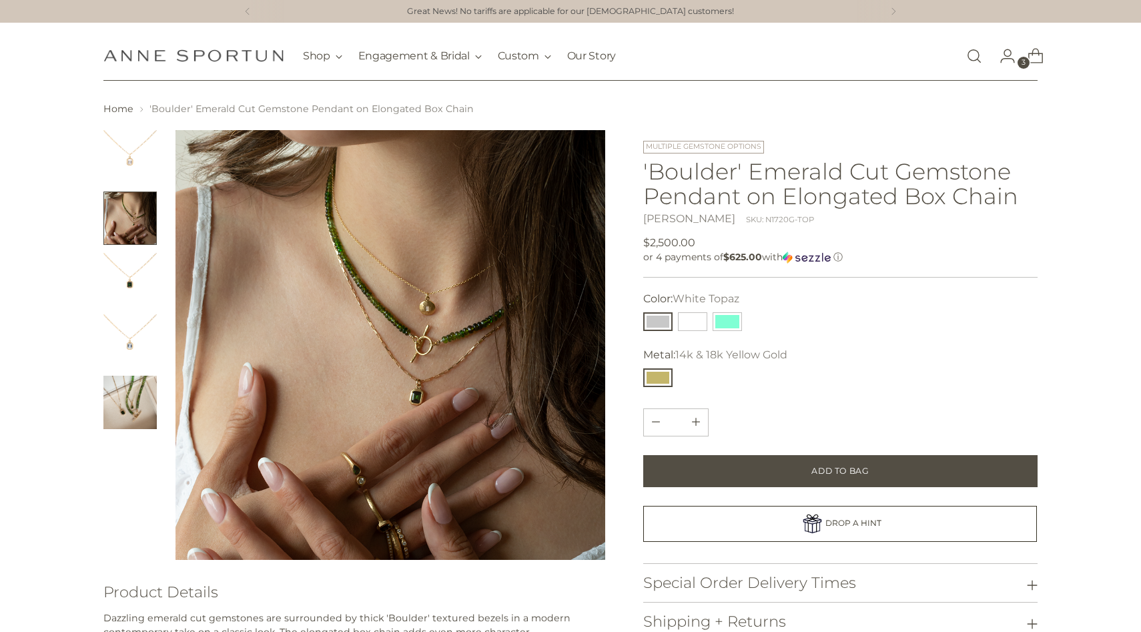
click at [127, 286] on img "Change image to image 3" at bounding box center [129, 279] width 53 height 53
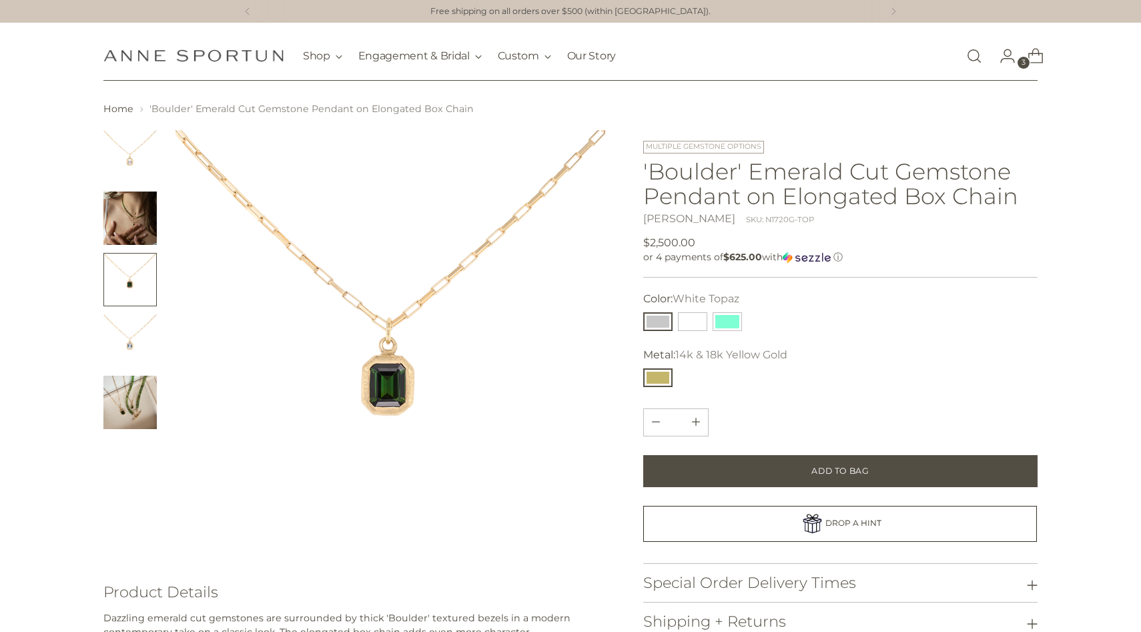
click at [136, 387] on img "Change image to image 5" at bounding box center [129, 402] width 53 height 53
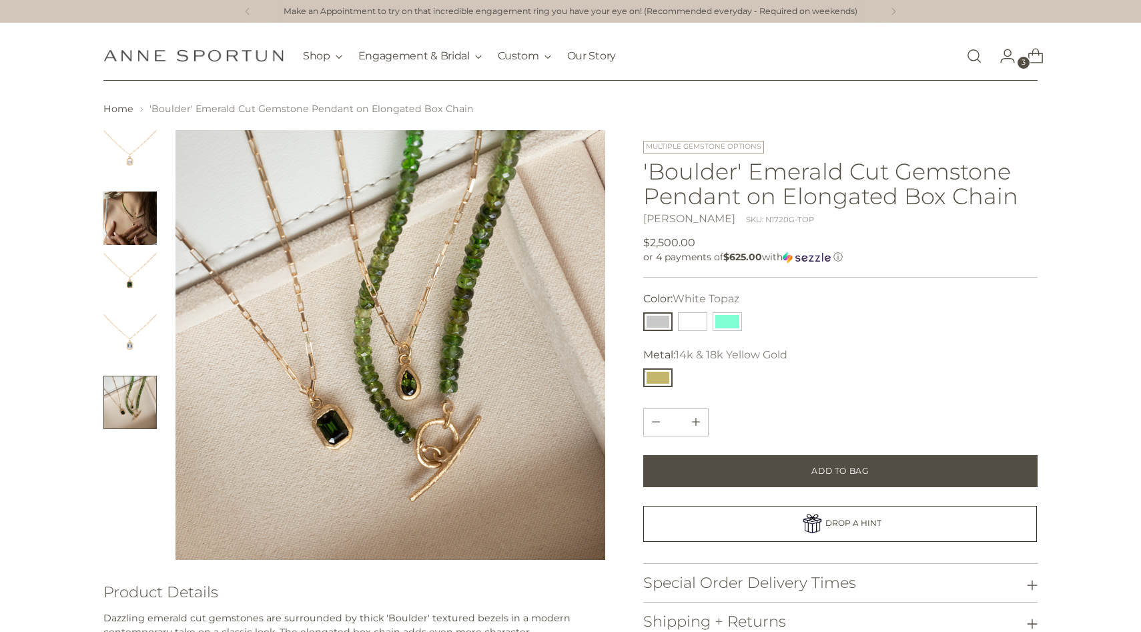
click at [133, 345] on img "Change image to image 4" at bounding box center [129, 340] width 53 height 53
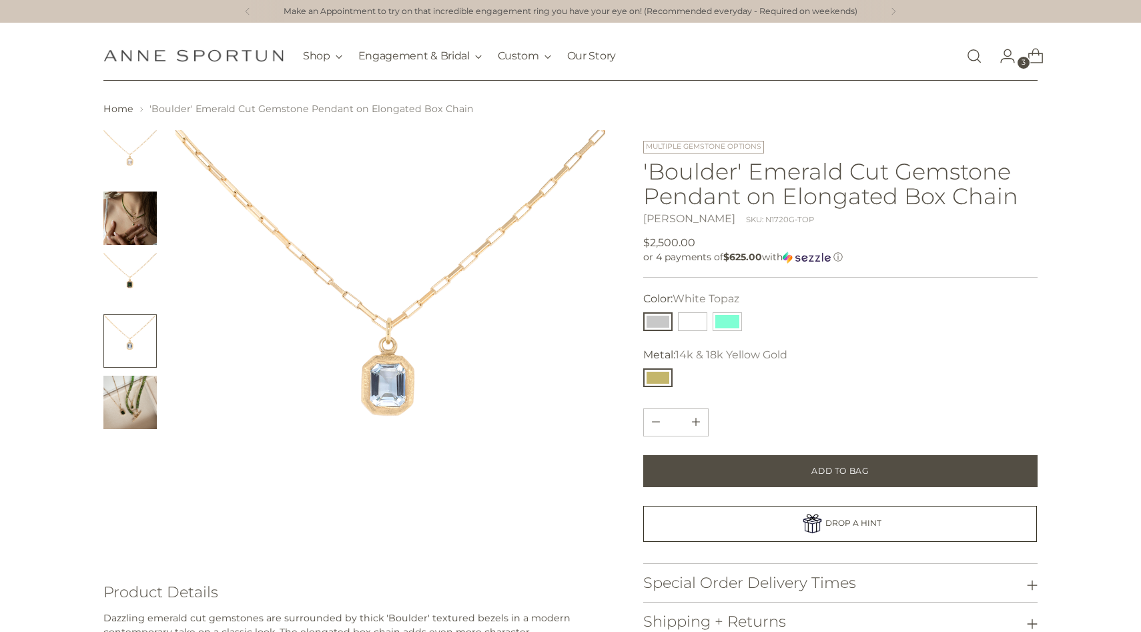
click at [135, 260] on img "Change image to image 3" at bounding box center [129, 279] width 53 height 53
click at [136, 157] on img "Change image to image 1" at bounding box center [129, 156] width 53 height 53
click at [136, 210] on img "Change image to image 2" at bounding box center [129, 218] width 53 height 53
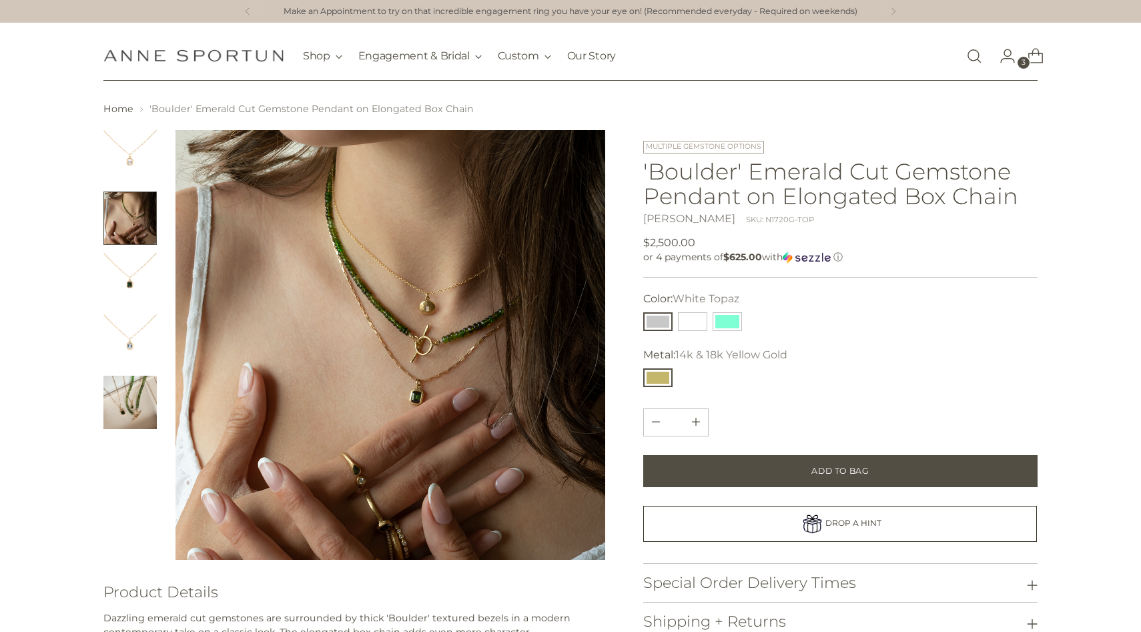
click at [118, 270] on img "Change image to image 3" at bounding box center [129, 279] width 53 height 53
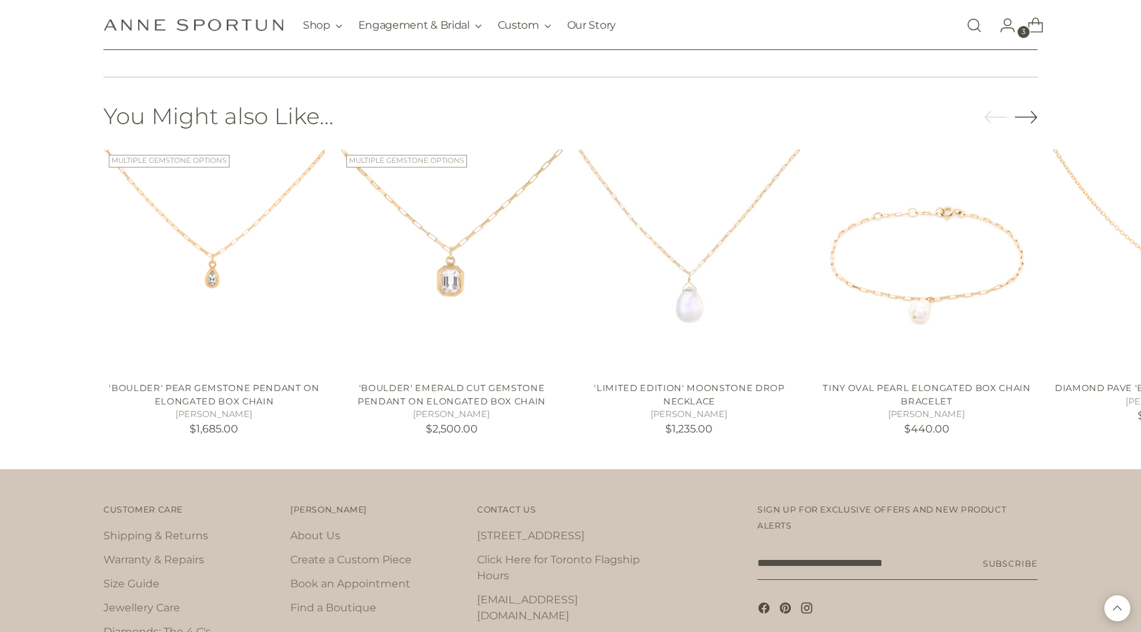
scroll to position [793, 0]
click at [1030, 112] on icon "Move to next carousel slide" at bounding box center [1026, 115] width 23 height 23
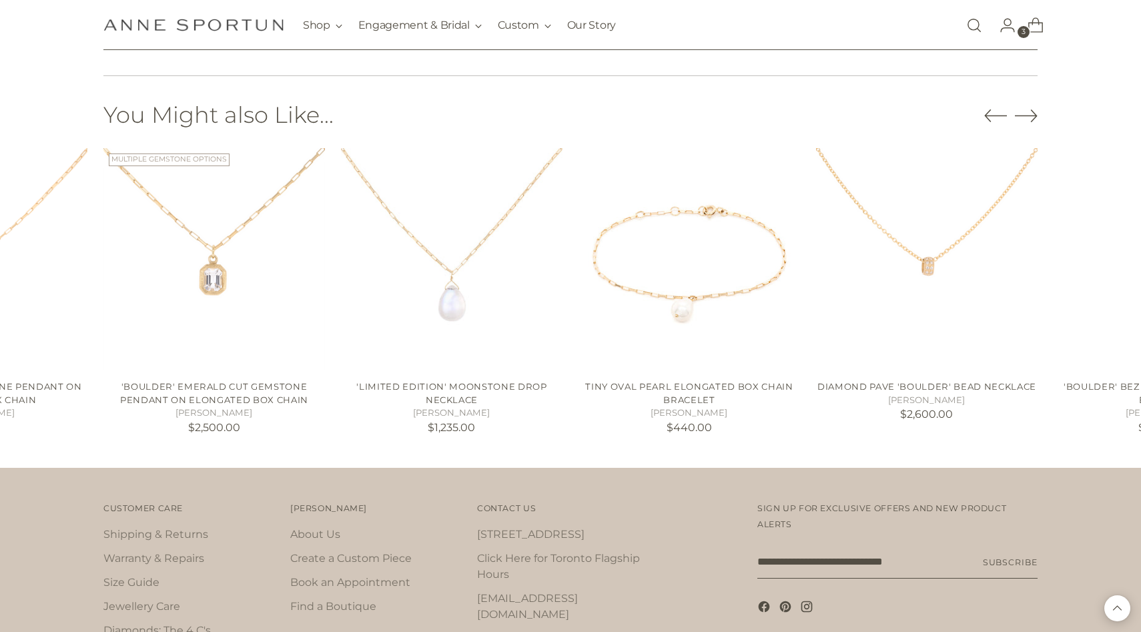
click at [1030, 112] on icon "Move to next carousel slide" at bounding box center [1026, 115] width 23 height 23
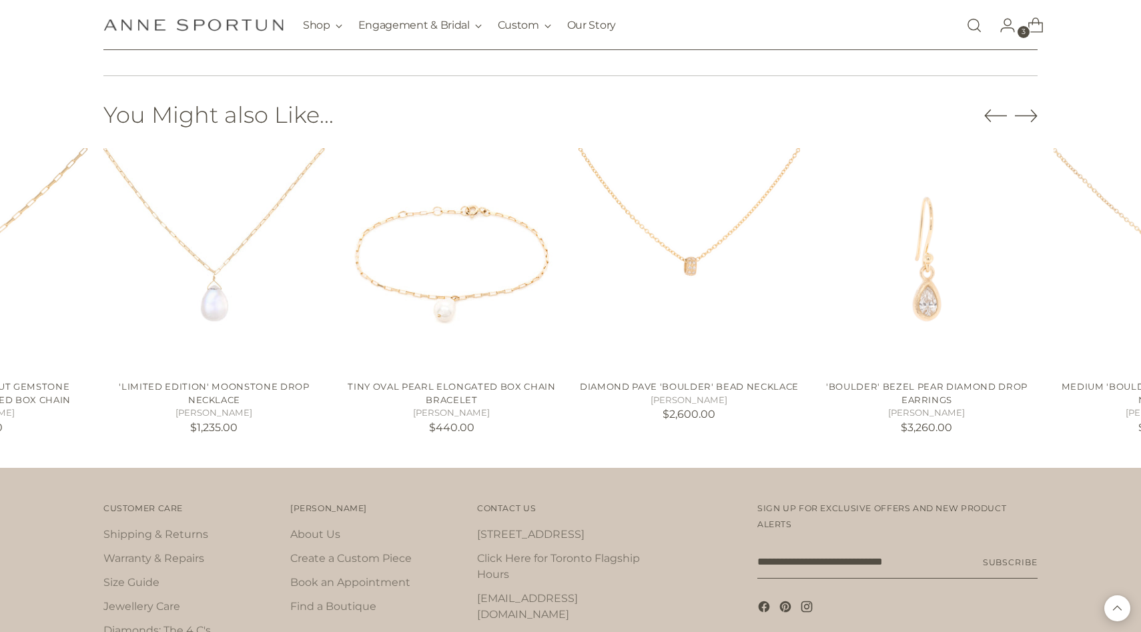
click at [1030, 112] on icon "Move to next carousel slide" at bounding box center [1026, 115] width 23 height 23
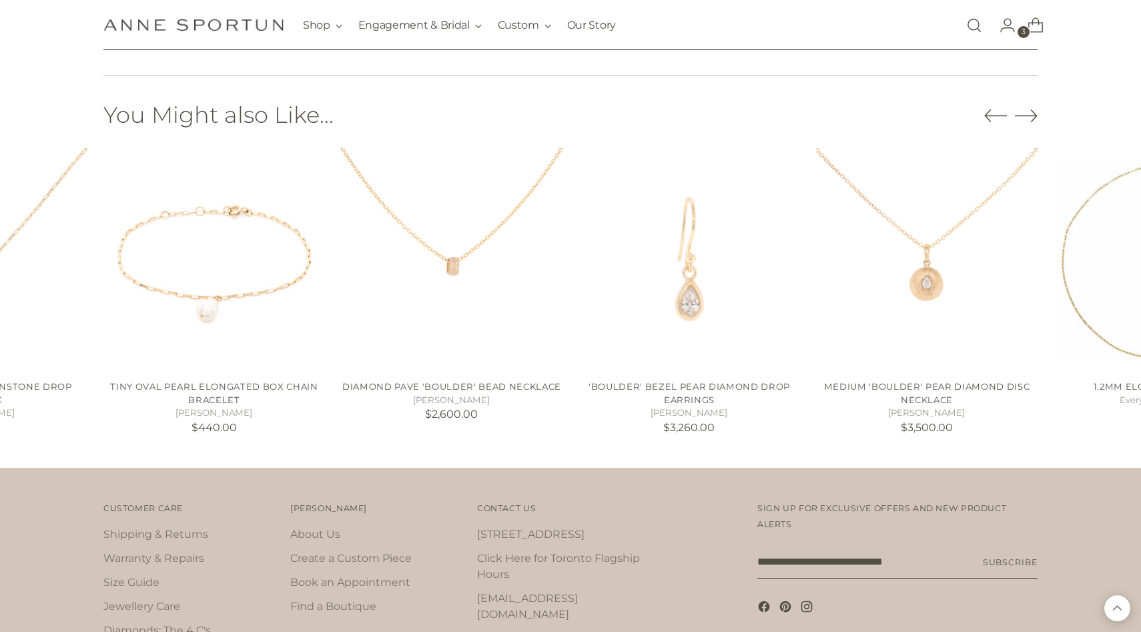
click at [1030, 112] on icon "Move to next carousel slide" at bounding box center [1026, 115] width 23 height 23
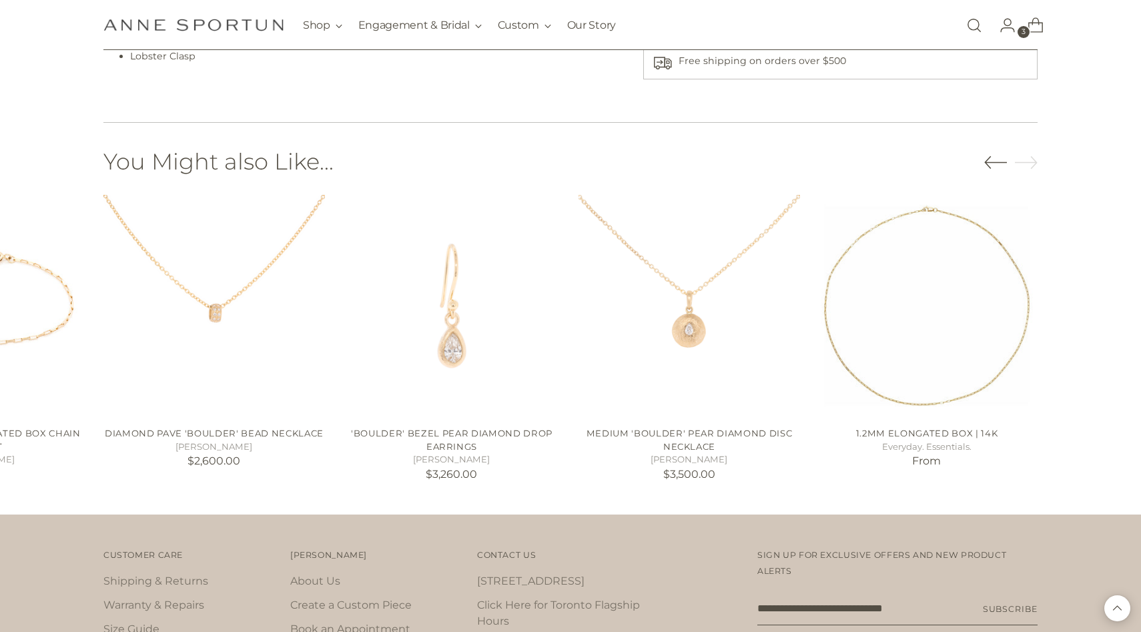
scroll to position [747, 0]
click at [0, 0] on img "1.2mm Elongated Box | 14k" at bounding box center [0, 0] width 0 height 0
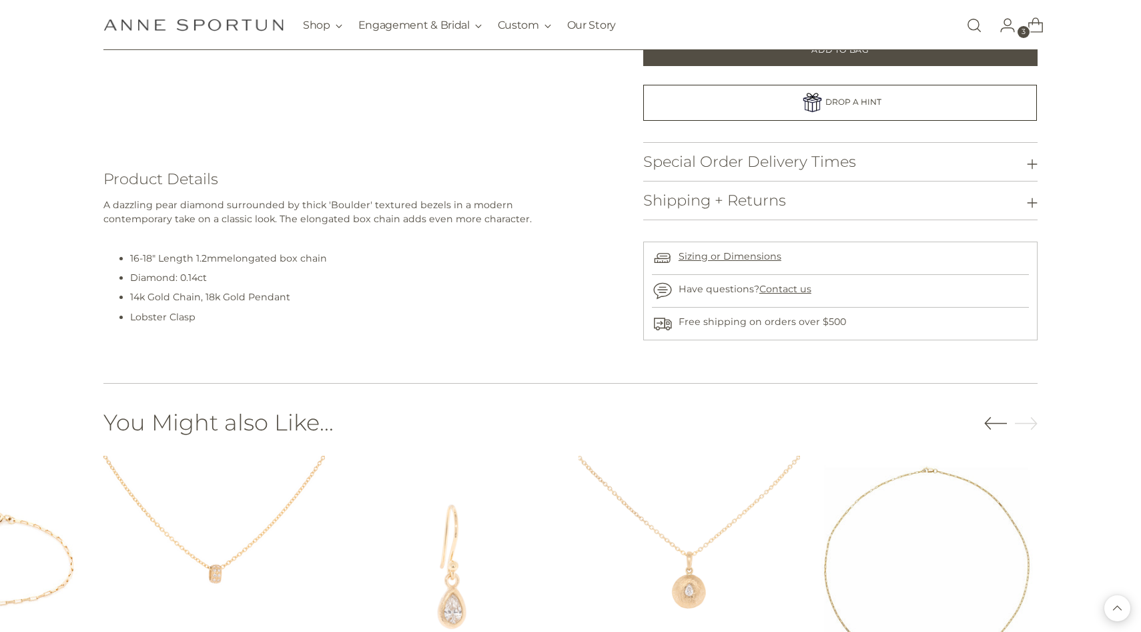
scroll to position [0, 0]
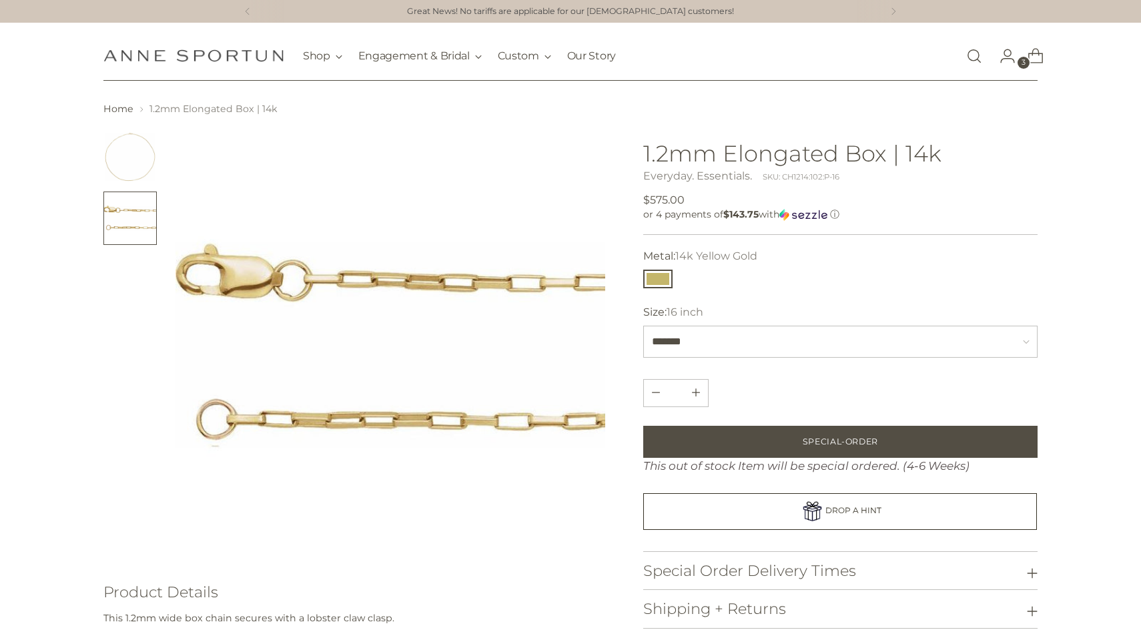
click at [135, 156] on img "Change image to image 1" at bounding box center [129, 156] width 53 height 53
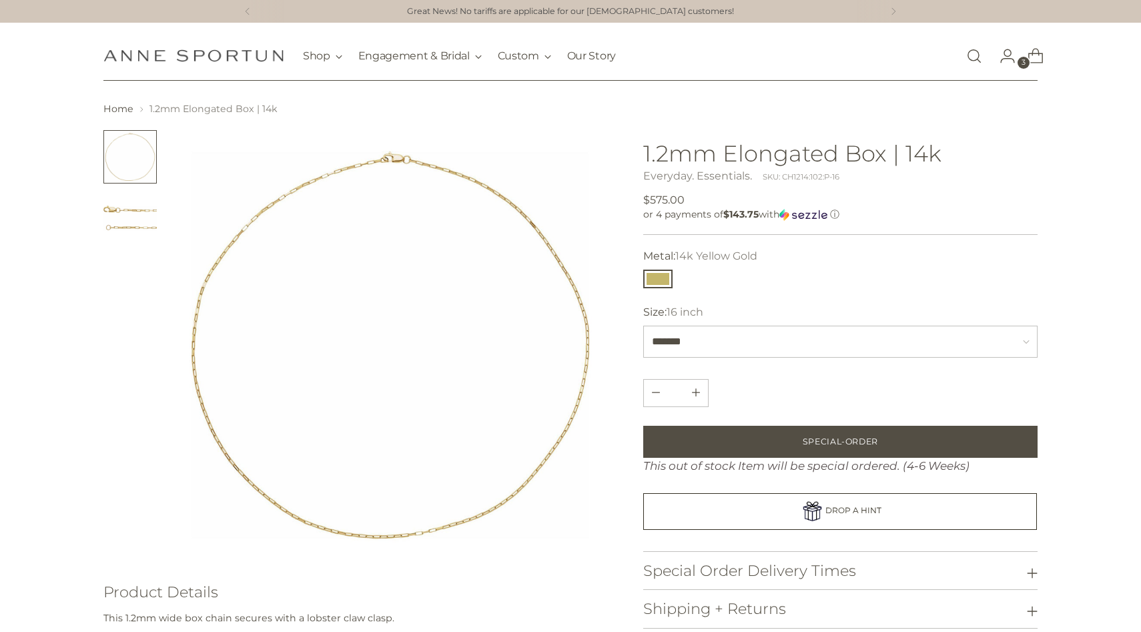
click at [128, 214] on img "Change image to image 2" at bounding box center [129, 218] width 53 height 53
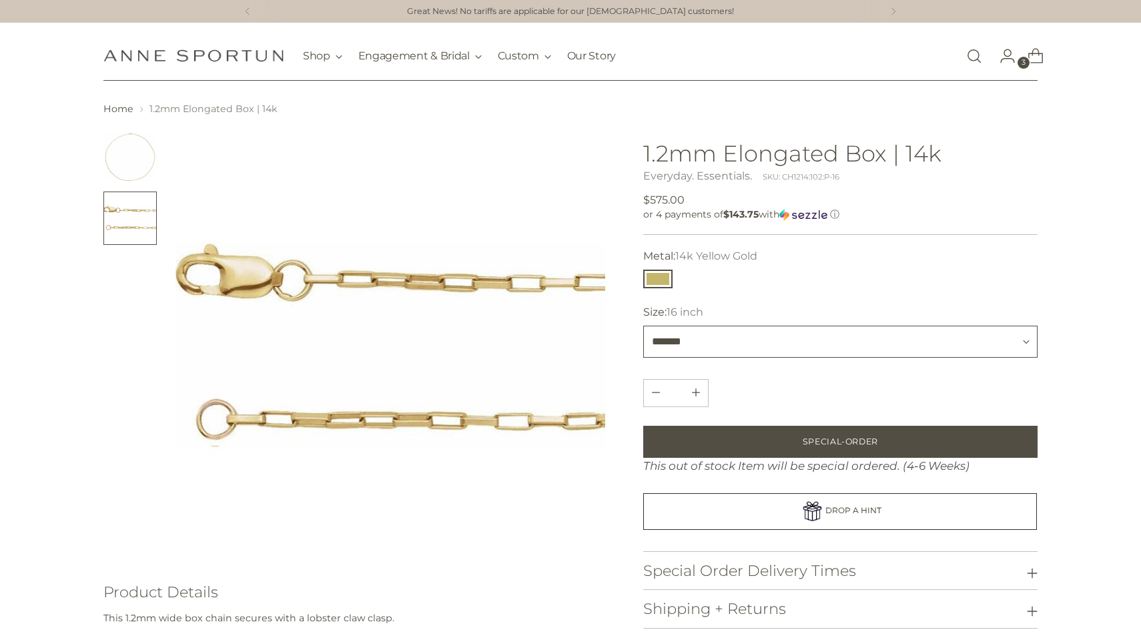
click at [694, 354] on select "******* ******* *******" at bounding box center [840, 342] width 394 height 32
select select "*******"
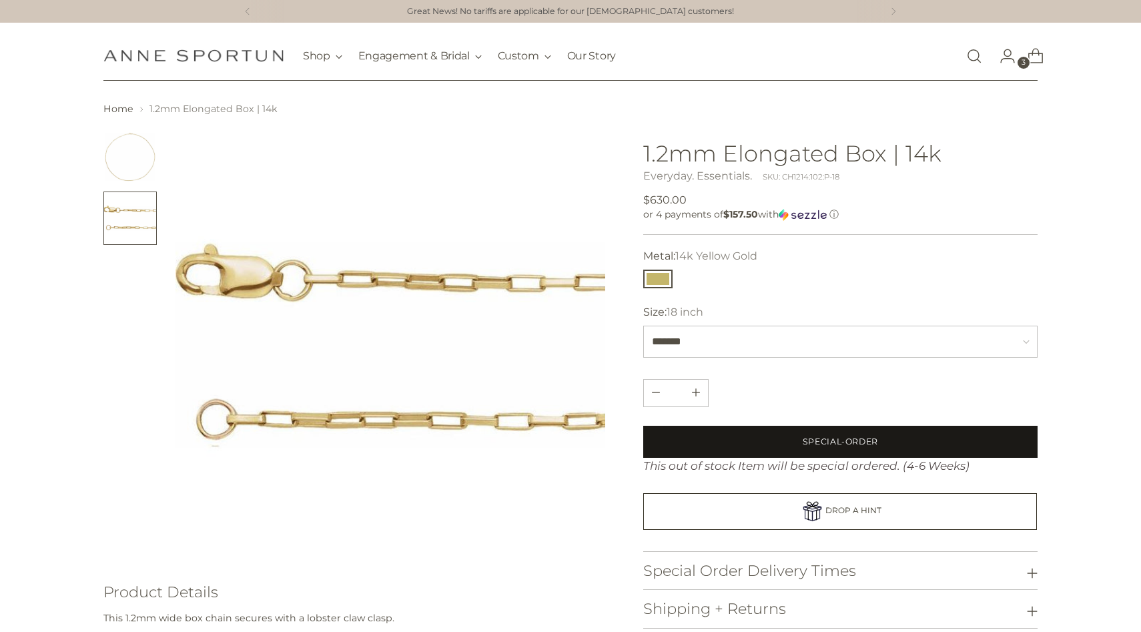
click at [719, 430] on button "Special-Order" at bounding box center [840, 442] width 394 height 32
